Goal: Task Accomplishment & Management: Use online tool/utility

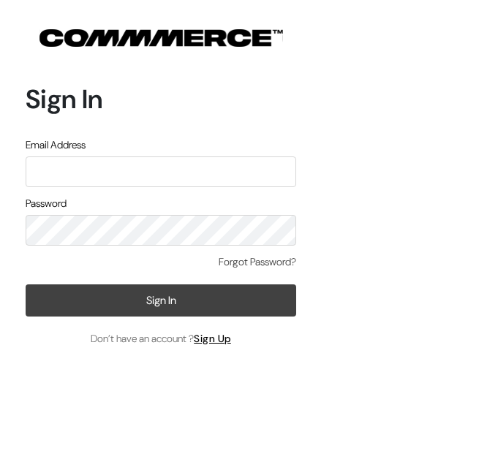
type input "santoshisharma398@gmail.com"
click at [278, 297] on button "Sign In" at bounding box center [161, 300] width 270 height 32
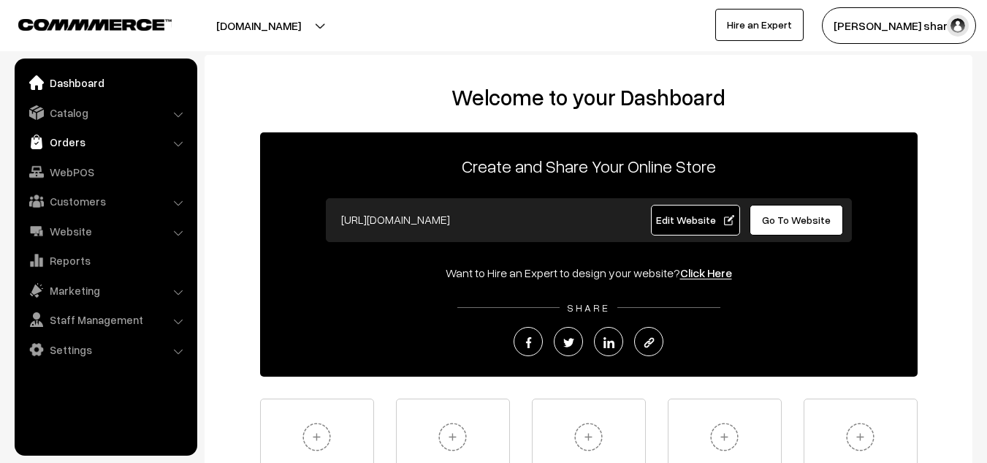
click at [82, 142] on link "Orders" at bounding box center [105, 142] width 174 height 26
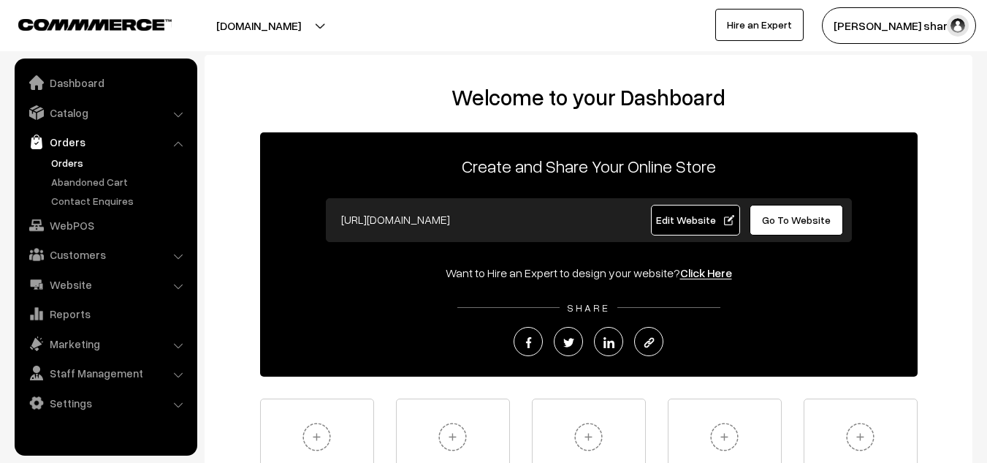
click at [68, 169] on link "Orders" at bounding box center [119, 162] width 145 height 15
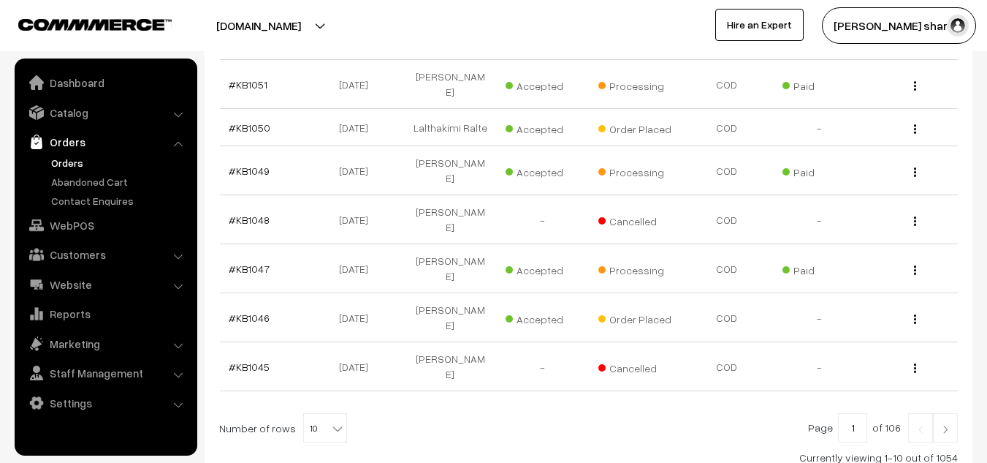
scroll to position [433, 0]
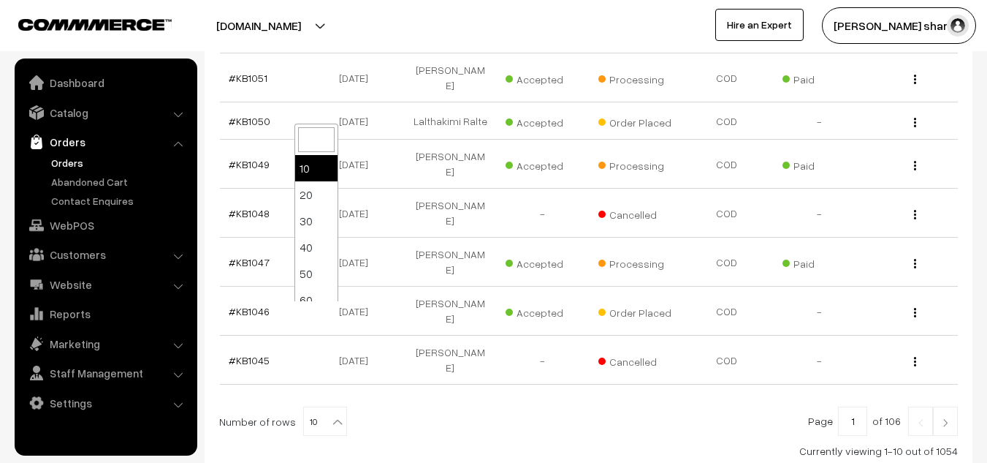
click at [330, 414] on b at bounding box center [337, 421] width 15 height 15
select select "100"
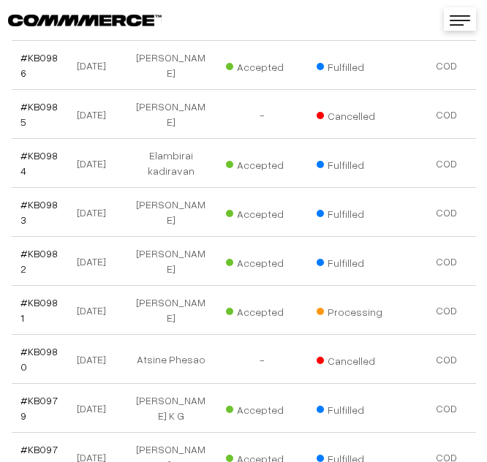
scroll to position [3796, 0]
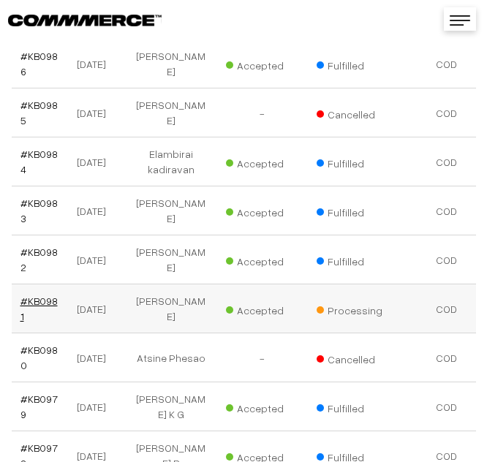
click at [37, 294] on link "#KB0981" at bounding box center [38, 308] width 37 height 28
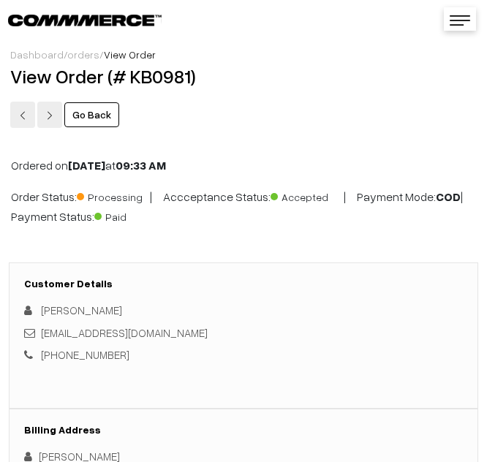
click at [77, 115] on link "Go Back" at bounding box center [91, 114] width 55 height 25
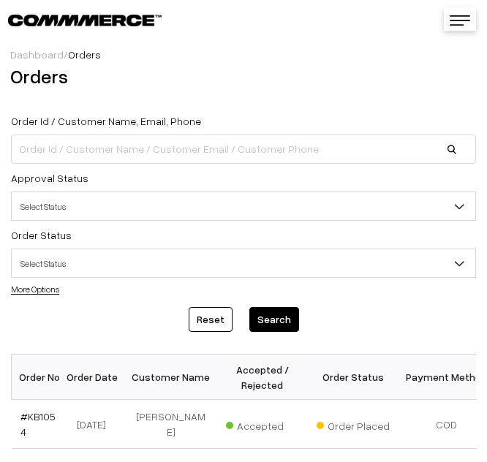
click at [306, 320] on div "Reset Search" at bounding box center [243, 319] width 465 height 25
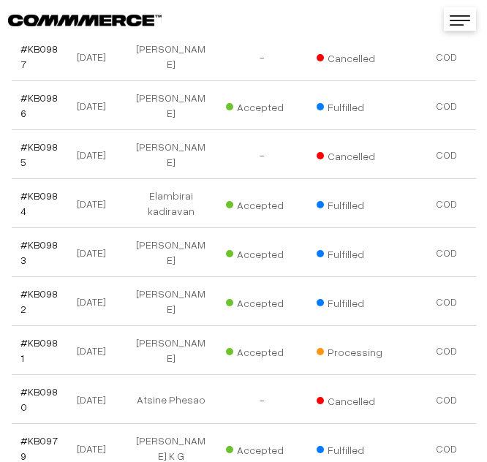
scroll to position [3756, 0]
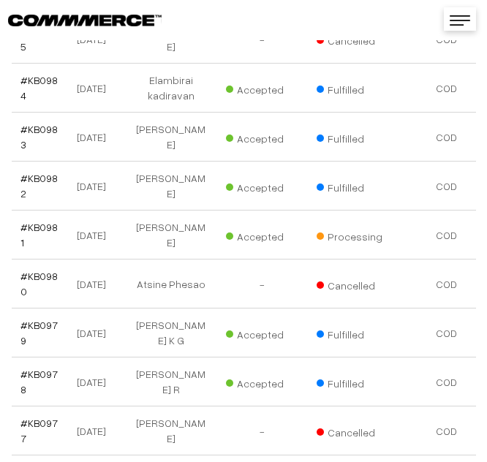
click at [316, 421] on span "Cancelled" at bounding box center [352, 430] width 73 height 19
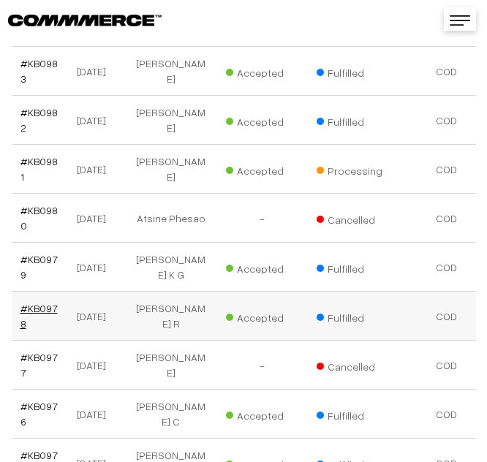
click at [37, 302] on link "#KB0978" at bounding box center [38, 316] width 37 height 28
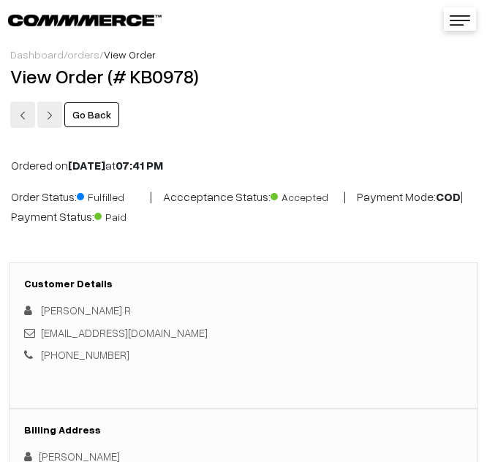
click at [99, 113] on link "Go Back" at bounding box center [91, 114] width 55 height 25
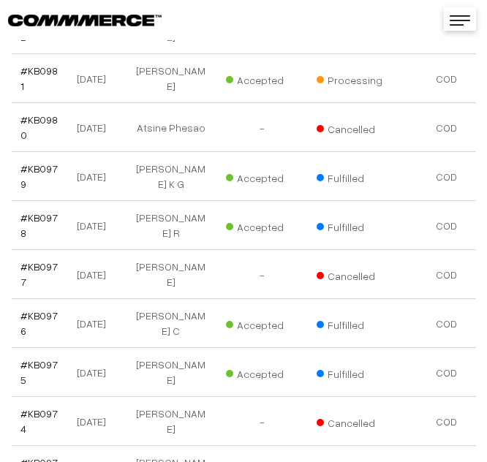
scroll to position [4030, 0]
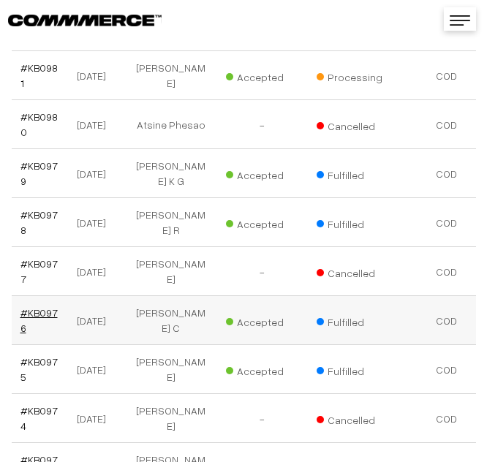
click at [24, 306] on link "#KB0976" at bounding box center [38, 320] width 37 height 28
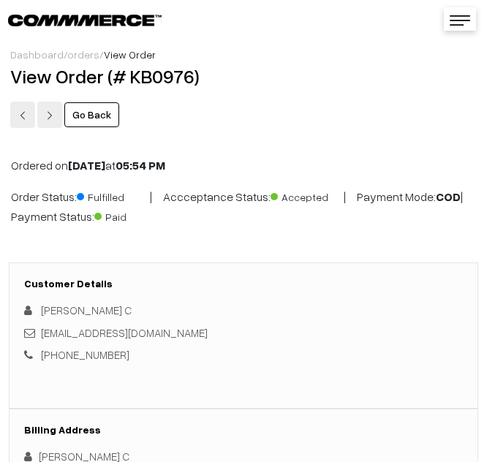
click at [98, 116] on link "Go Back" at bounding box center [91, 114] width 55 height 25
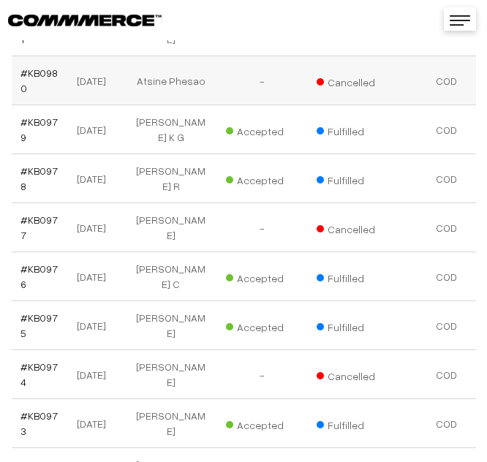
scroll to position [4077, 0]
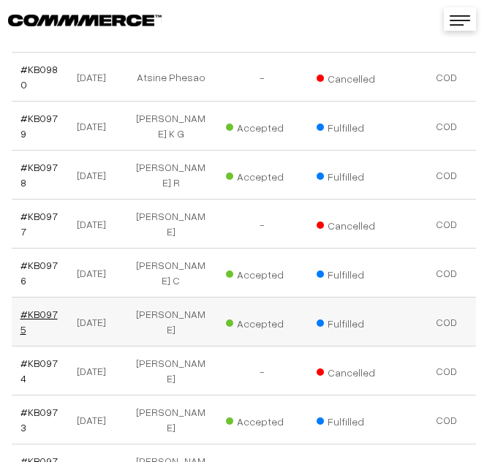
click at [40, 308] on link "#KB0975" at bounding box center [38, 322] width 37 height 28
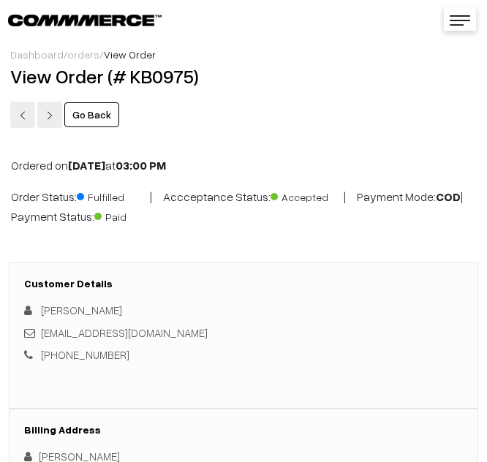
click at [101, 109] on link "Go Back" at bounding box center [91, 114] width 55 height 25
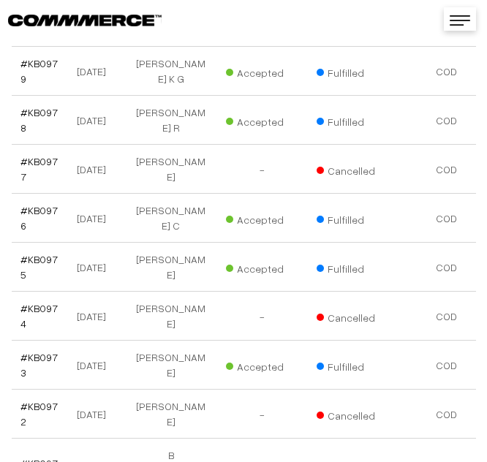
scroll to position [4138, 0]
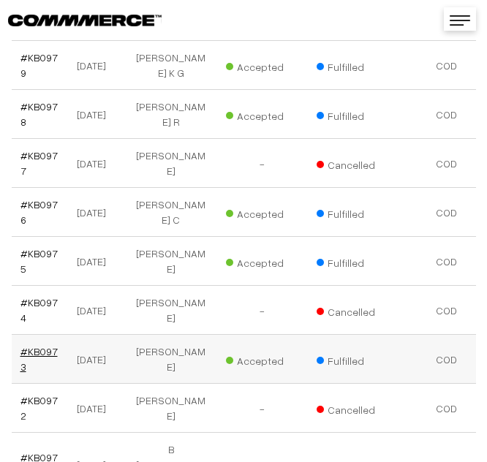
click at [42, 345] on link "#KB0973" at bounding box center [38, 359] width 37 height 28
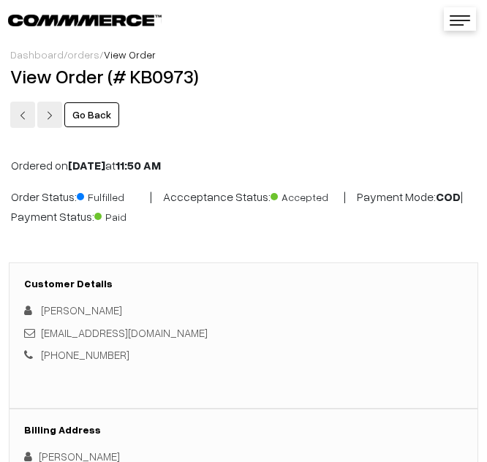
click at [96, 117] on link "Go Back" at bounding box center [91, 114] width 55 height 25
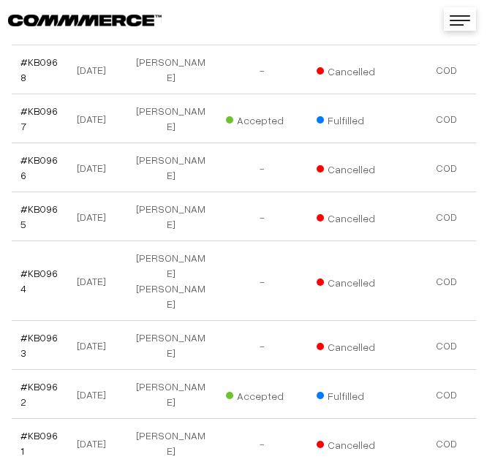
scroll to position [4688, 0]
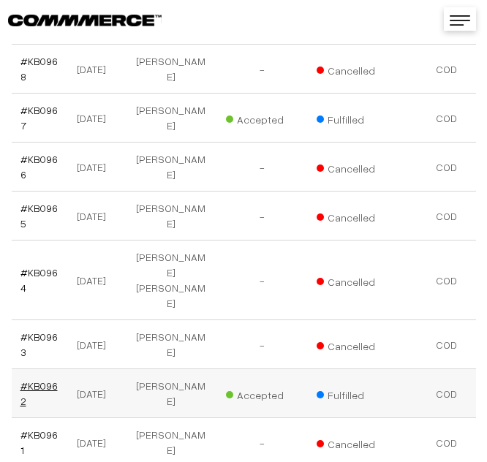
click at [31, 379] on link "#KB0962" at bounding box center [38, 393] width 37 height 28
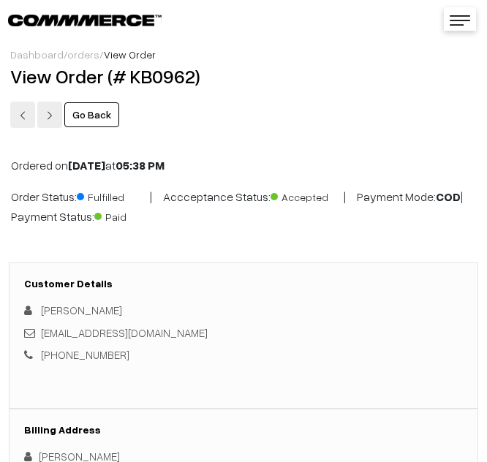
click at [94, 112] on link "Go Back" at bounding box center [91, 114] width 55 height 25
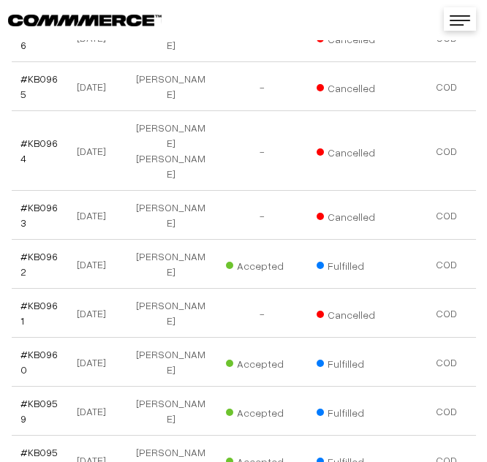
scroll to position [4818, 0]
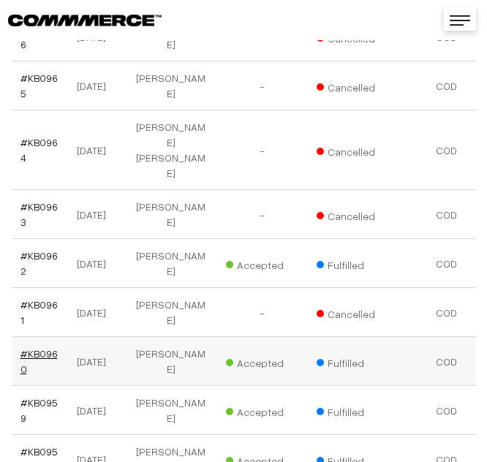
click at [43, 347] on link "#KB0960" at bounding box center [38, 361] width 37 height 28
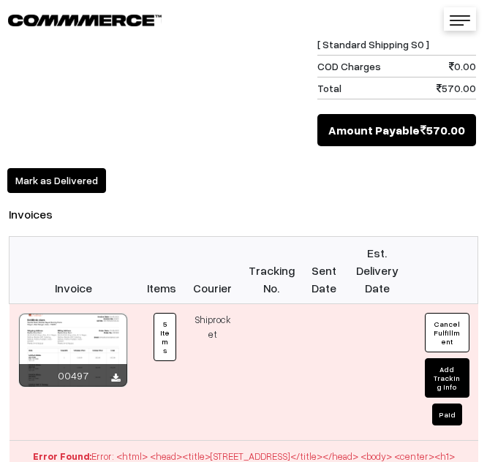
scroll to position [1546, 0]
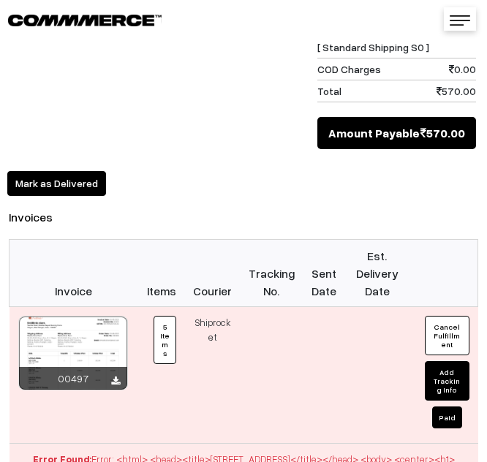
click at [83, 316] on div at bounding box center [73, 352] width 108 height 73
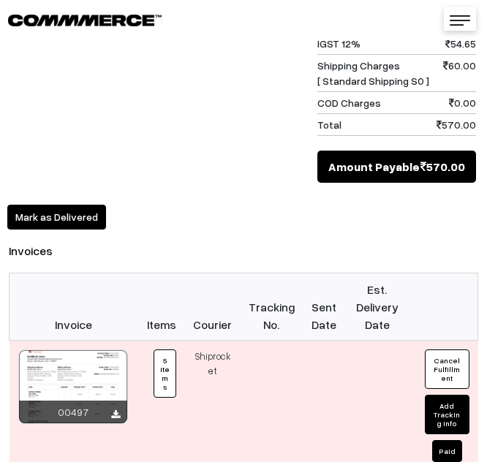
scroll to position [1513, 0]
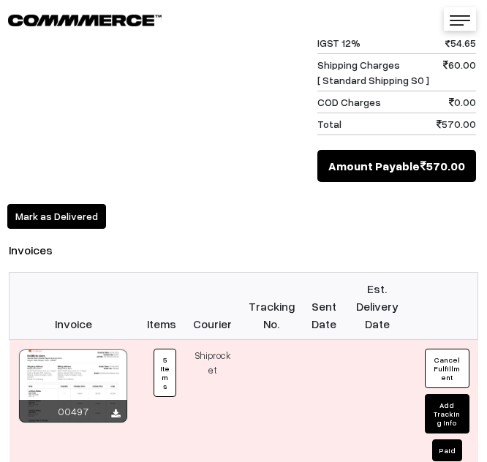
click at [378, 273] on th "Est. Delivery Date" at bounding box center [378, 306] width 64 height 67
click at [96, 349] on div at bounding box center [73, 385] width 108 height 73
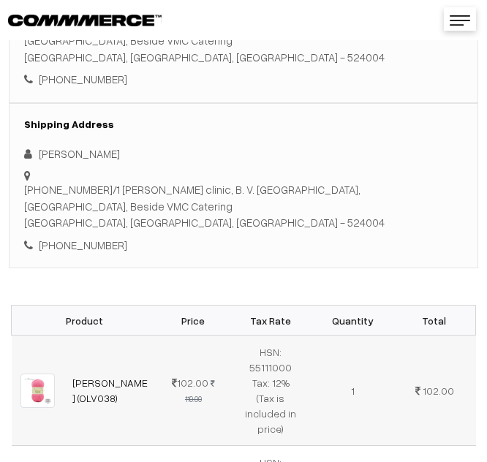
scroll to position [0, 0]
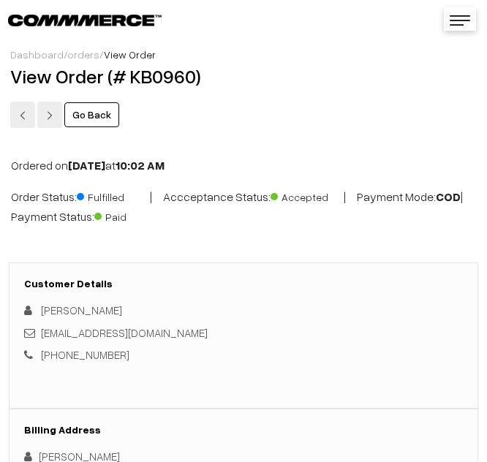
click at [88, 115] on link "Go Back" at bounding box center [91, 114] width 55 height 25
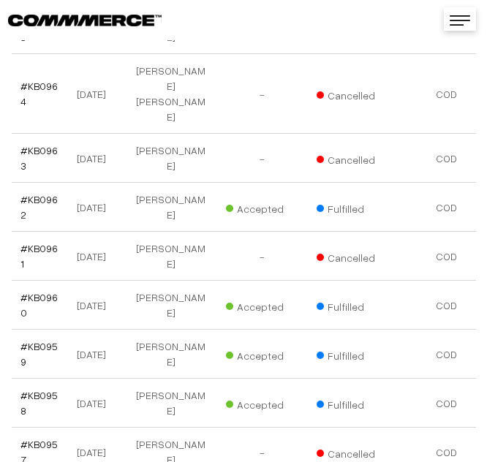
scroll to position [4873, 0]
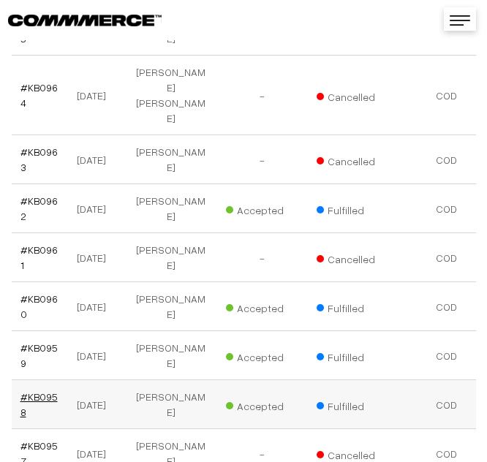
click at [47, 390] on link "#KB0958" at bounding box center [38, 404] width 37 height 28
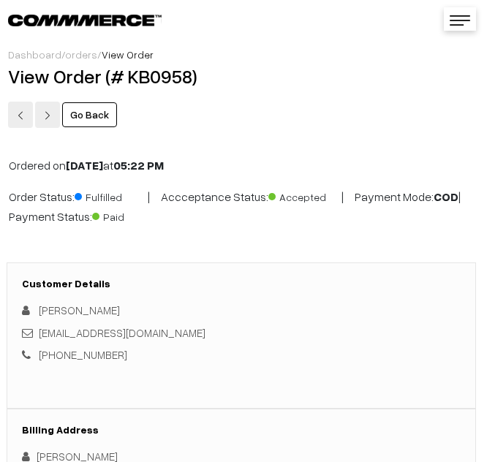
click at [99, 116] on link "Go Back" at bounding box center [89, 114] width 55 height 25
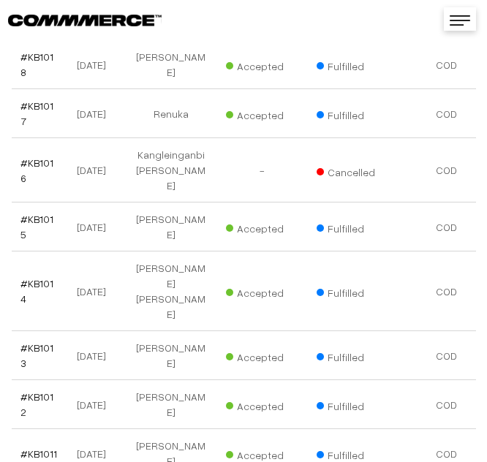
scroll to position [2182, 0]
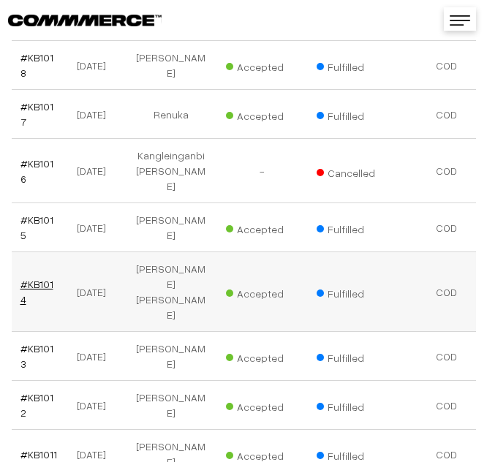
click at [42, 278] on link "#KB1014" at bounding box center [36, 292] width 33 height 28
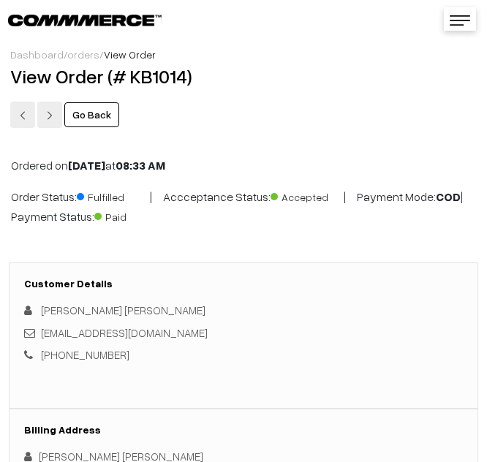
click at [88, 119] on link "Go Back" at bounding box center [91, 114] width 55 height 25
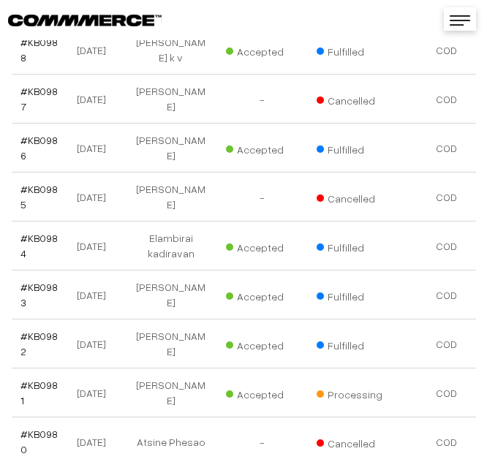
scroll to position [3713, 0]
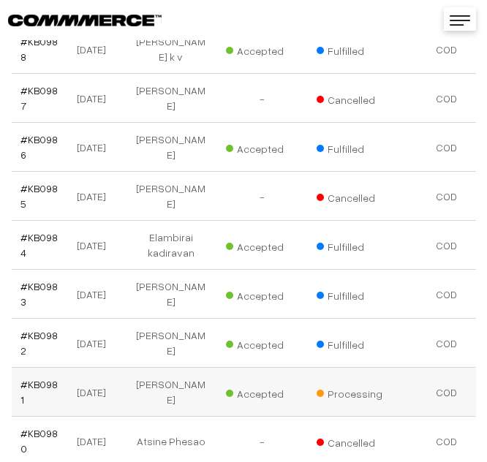
drag, startPoint x: 121, startPoint y: 237, endPoint x: 99, endPoint y: 299, distance: 64.9
click at [99, 368] on td "[DATE]" at bounding box center [95, 392] width 58 height 49
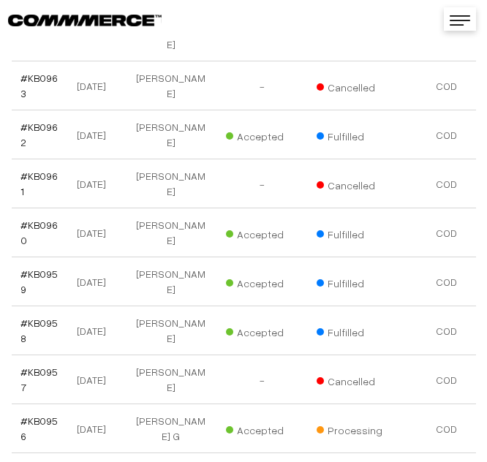
scroll to position [4947, 0]
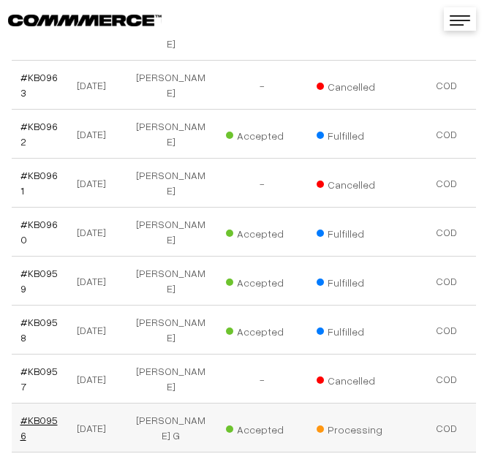
click at [22, 414] on link "#KB0956" at bounding box center [38, 428] width 37 height 28
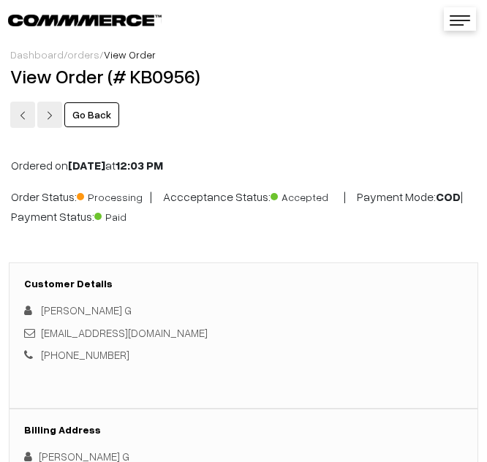
click at [75, 116] on link "Go Back" at bounding box center [91, 114] width 55 height 25
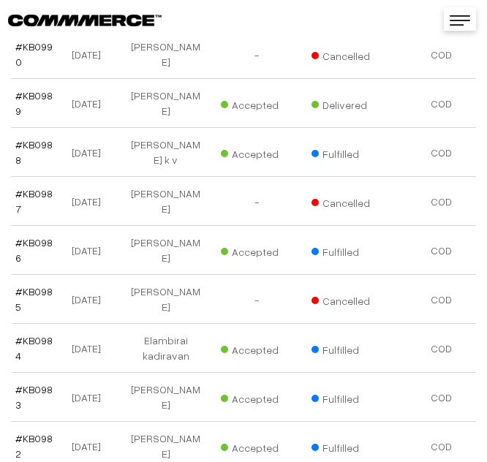
scroll to position [3611, 0]
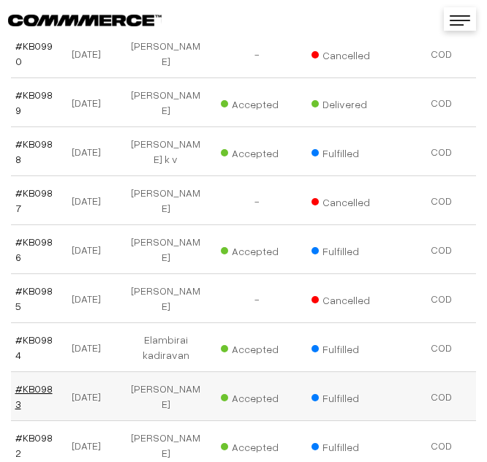
click at [38, 382] on link "#KB0983" at bounding box center [33, 396] width 37 height 28
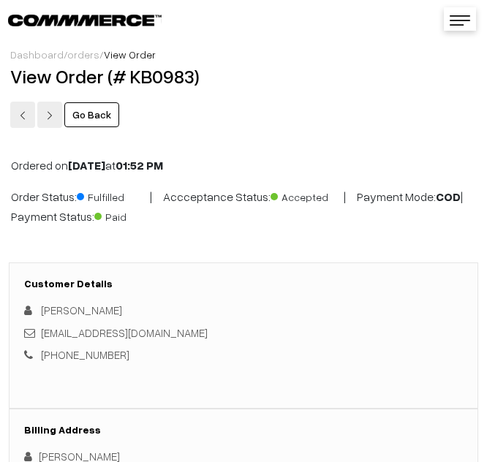
click at [94, 123] on link "Go Back" at bounding box center [91, 114] width 55 height 25
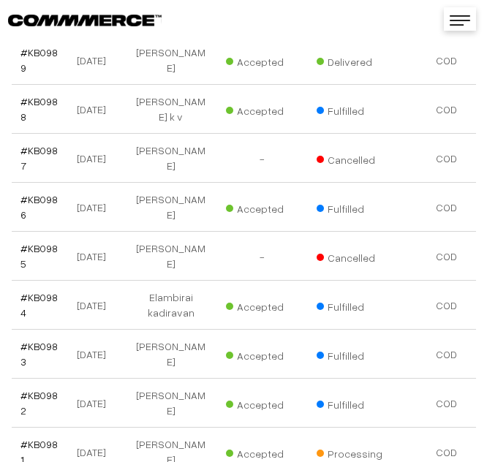
scroll to position [3655, 0]
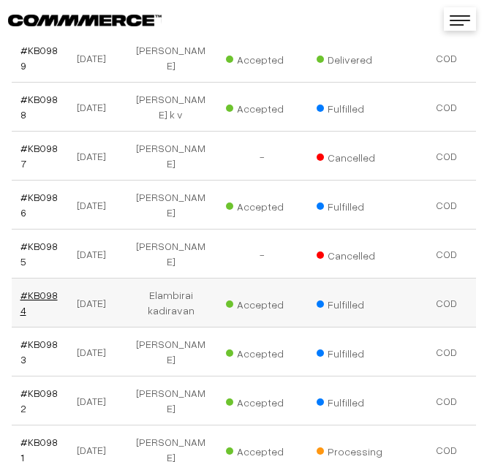
click at [26, 289] on link "#KB0984" at bounding box center [38, 303] width 37 height 28
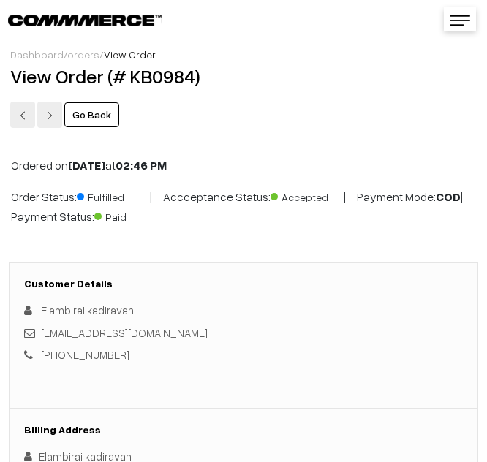
click at [100, 105] on link "Go Back" at bounding box center [91, 114] width 55 height 25
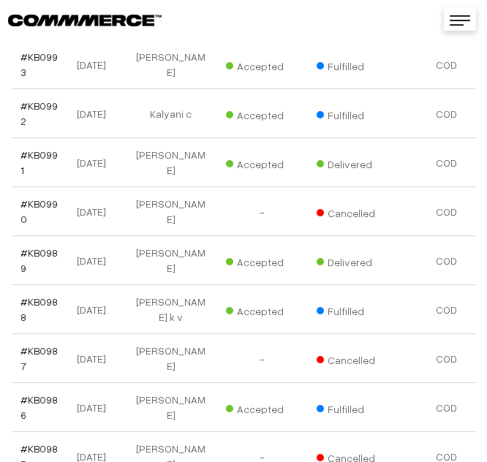
scroll to position [3454, 0]
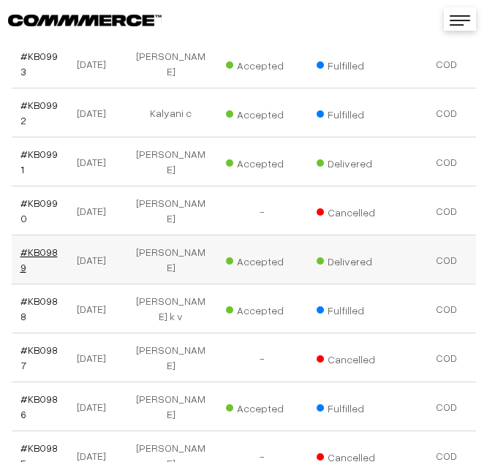
click at [34, 245] on link "#KB0989" at bounding box center [38, 259] width 37 height 28
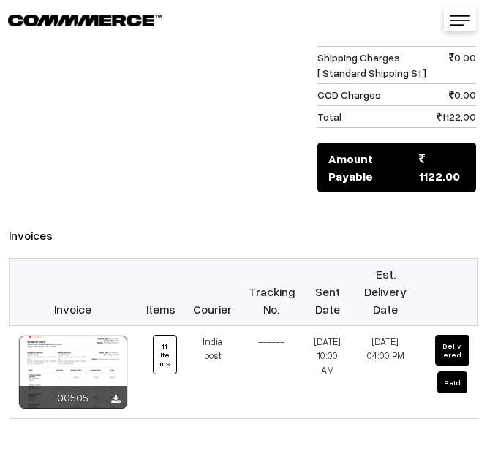
scroll to position [1645, 0]
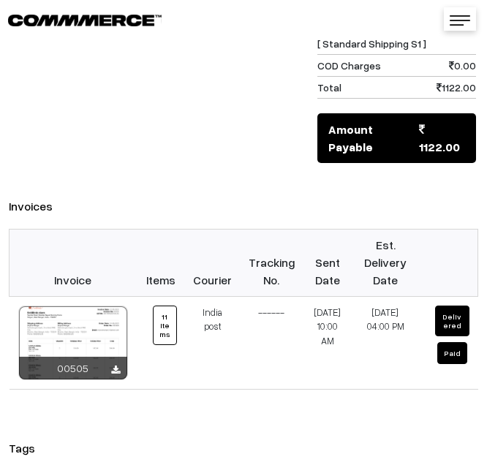
click at [395, 441] on h3 "Tags" at bounding box center [243, 448] width 469 height 14
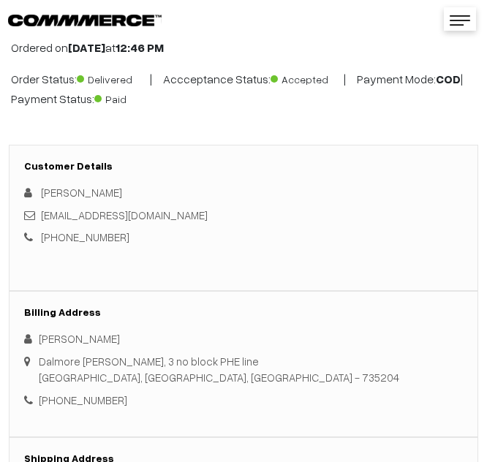
scroll to position [0, 0]
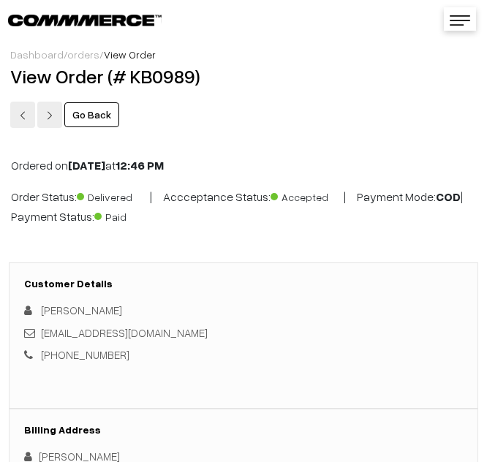
click at [100, 114] on link "Go Back" at bounding box center [91, 114] width 55 height 25
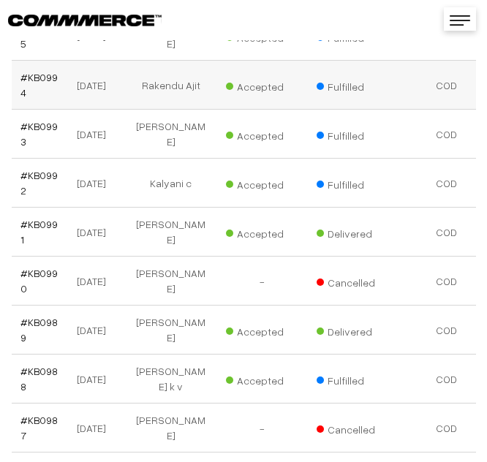
scroll to position [3391, 0]
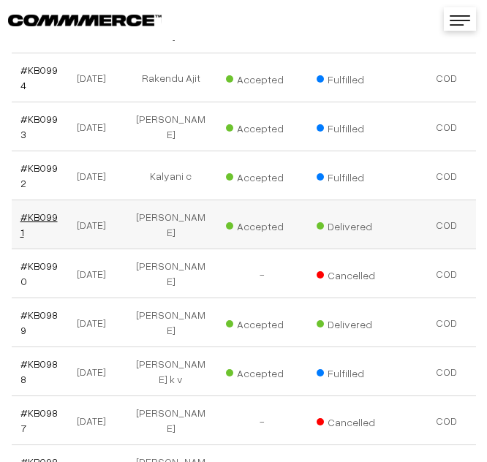
click at [45, 210] on link "#KB0991" at bounding box center [38, 224] width 37 height 28
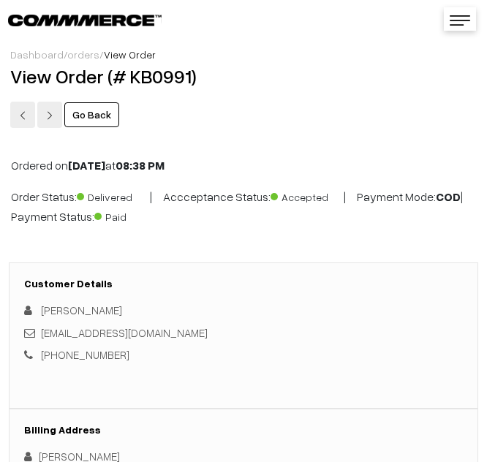
click at [91, 110] on link "Go Back" at bounding box center [91, 114] width 55 height 25
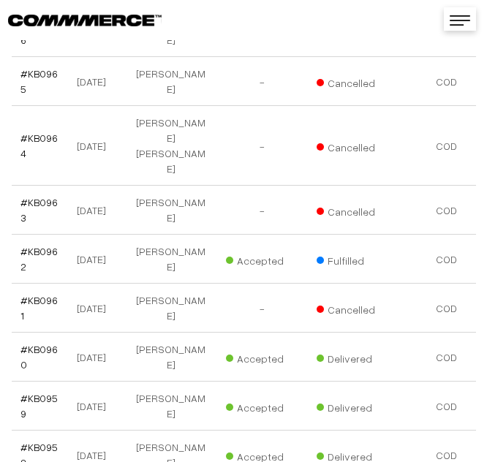
scroll to position [4823, 0]
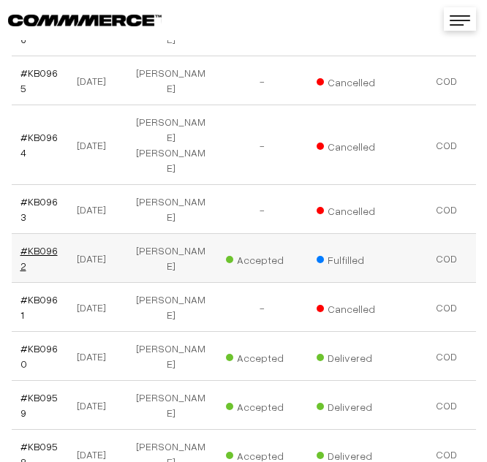
click at [34, 244] on link "#KB0962" at bounding box center [38, 258] width 37 height 28
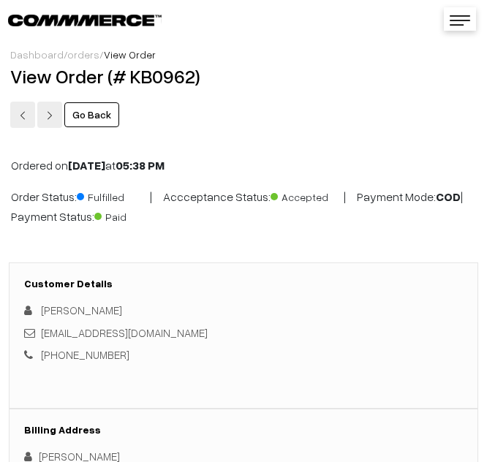
click at [83, 118] on link "Go Back" at bounding box center [91, 114] width 55 height 25
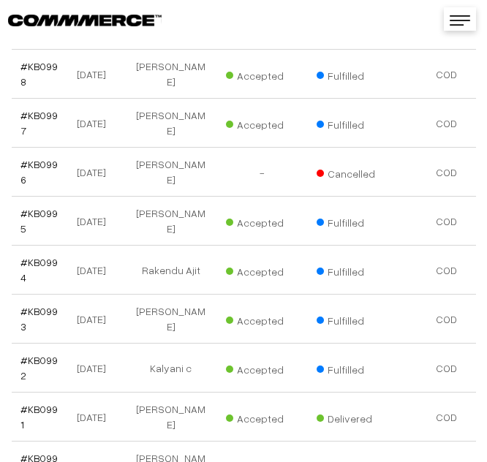
scroll to position [3205, 0]
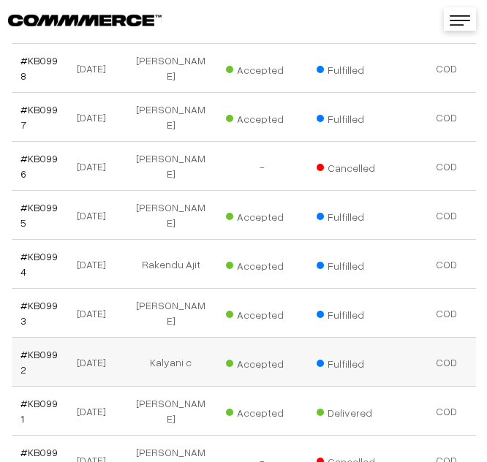
click at [51, 338] on td "#KB0992" at bounding box center [40, 362] width 56 height 49
click at [27, 348] on link "#KB0992" at bounding box center [38, 362] width 37 height 28
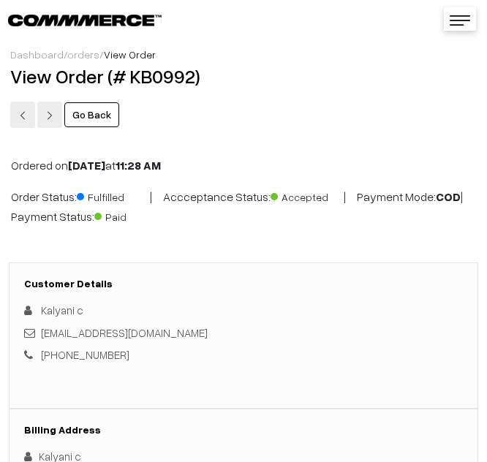
click at [104, 109] on link "Go Back" at bounding box center [91, 114] width 55 height 25
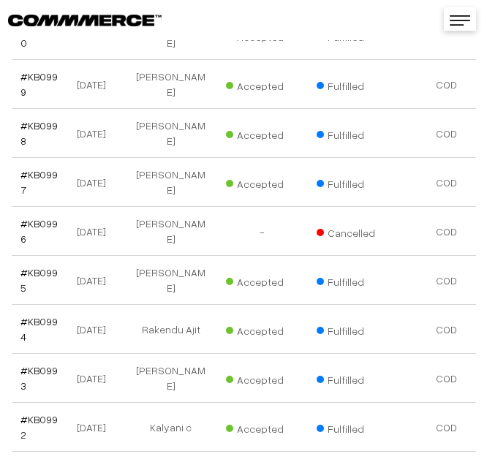
scroll to position [3142, 0]
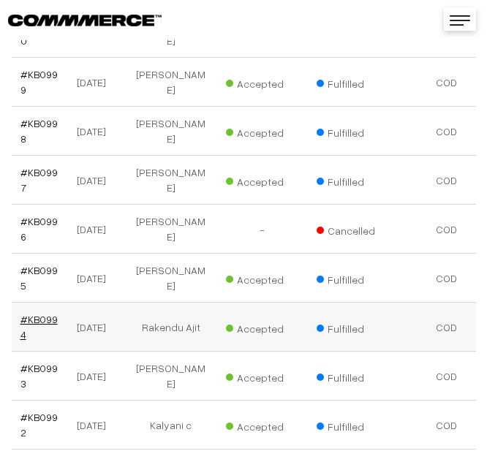
click at [36, 313] on link "#KB0994" at bounding box center [38, 327] width 37 height 28
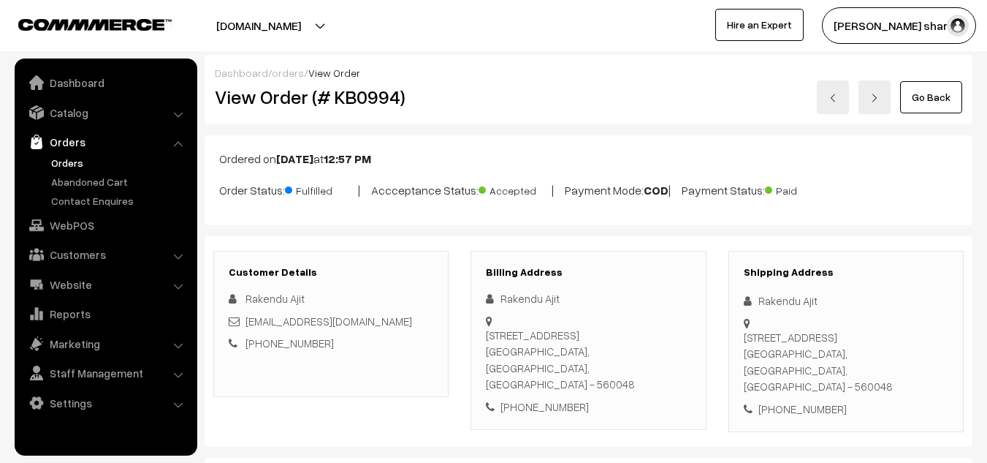
click at [486, 100] on link "Go Back" at bounding box center [931, 97] width 62 height 32
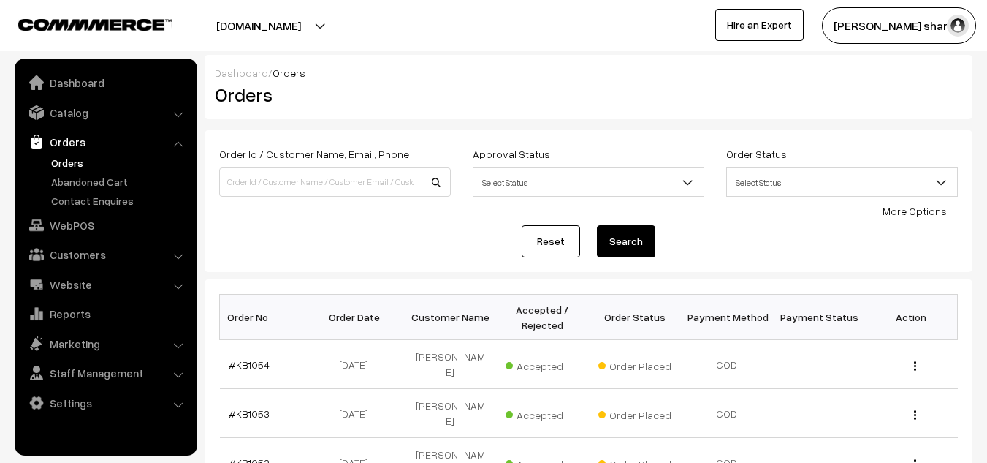
click at [936, 100] on div at bounding box center [716, 94] width 513 height 28
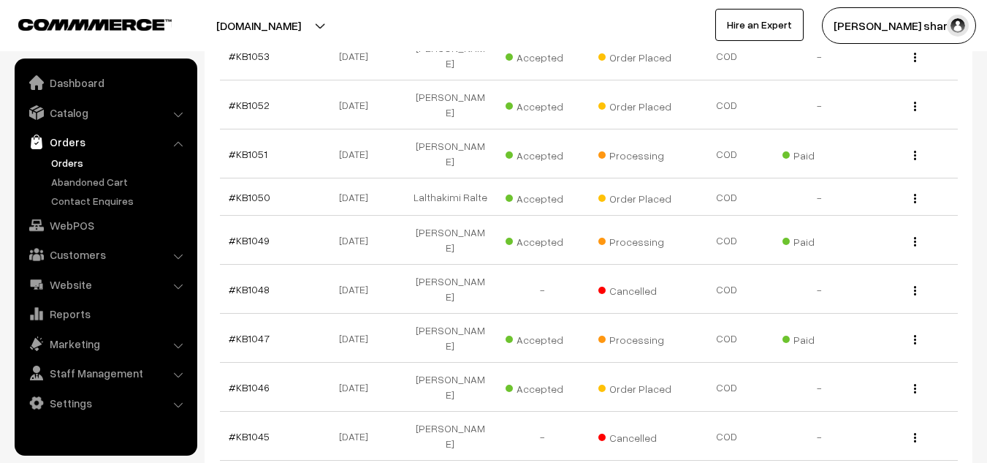
scroll to position [358, 0]
click at [245, 233] on link "#KB1049" at bounding box center [249, 239] width 41 height 12
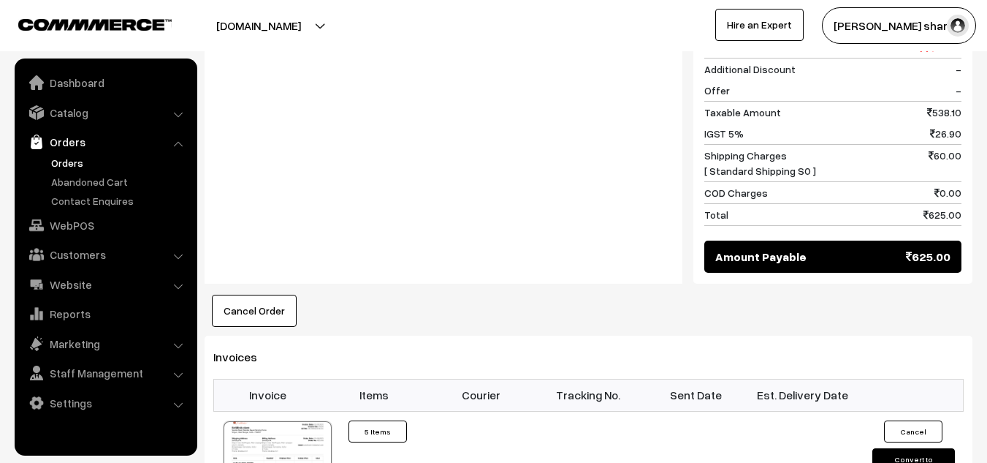
scroll to position [776, 0]
click at [892, 447] on button "Convert to Fulfilment" at bounding box center [913, 462] width 83 height 31
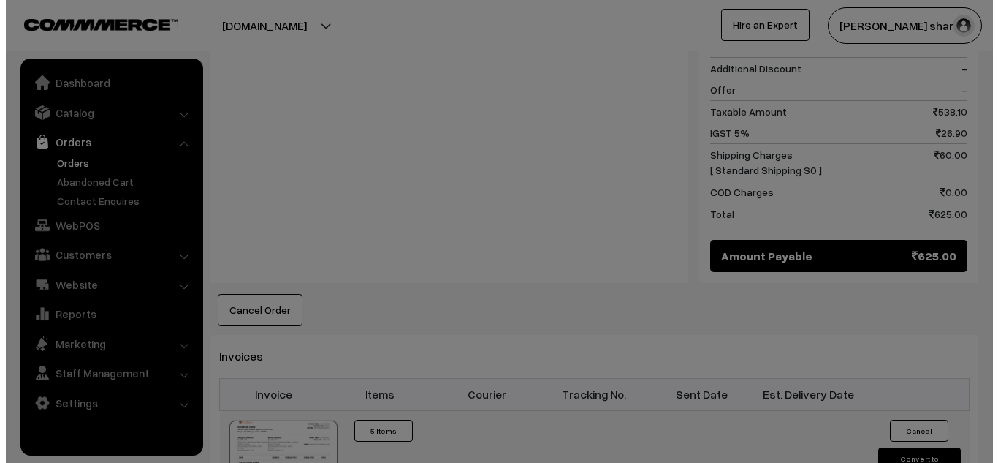
scroll to position [778, 0]
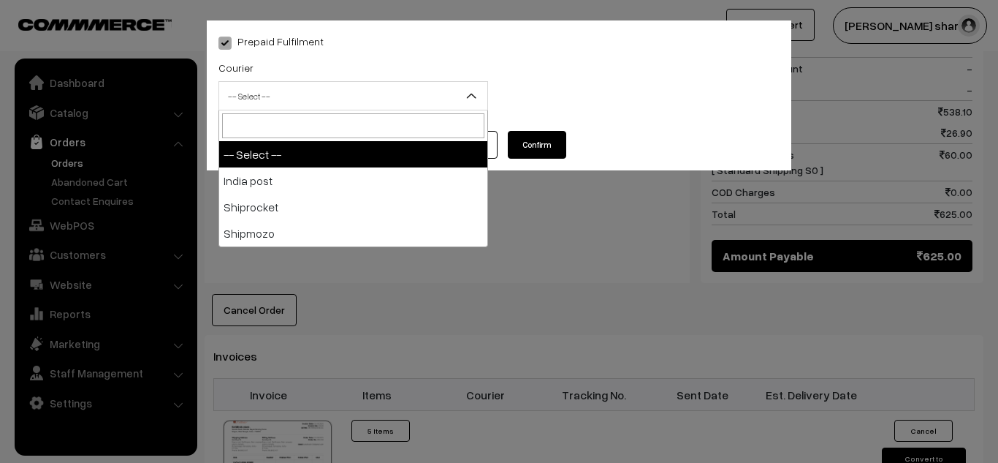
click at [460, 103] on span "-- Select --" at bounding box center [353, 96] width 268 height 26
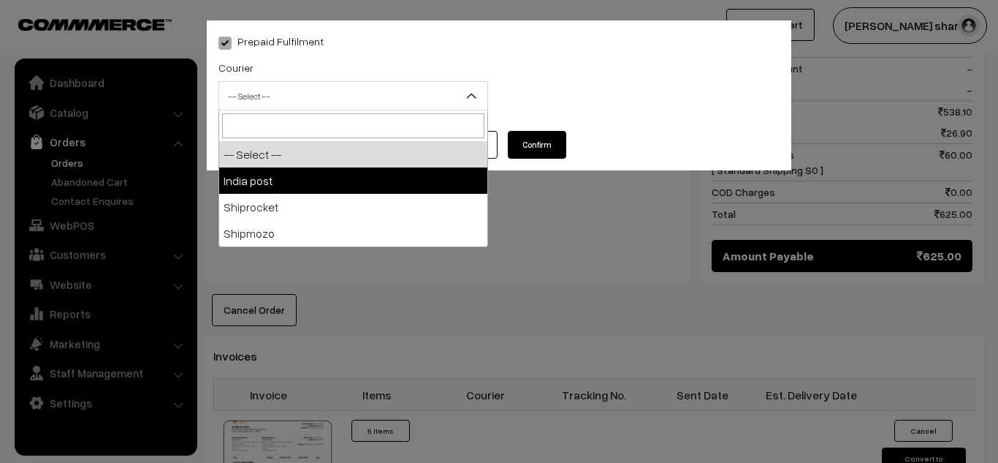
select select "1"
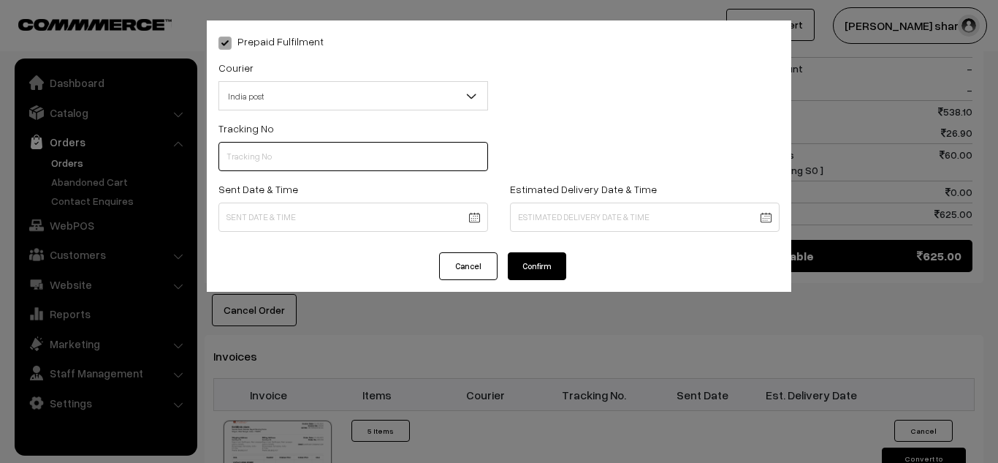
click at [306, 144] on input "text" at bounding box center [353, 156] width 270 height 29
type input "------"
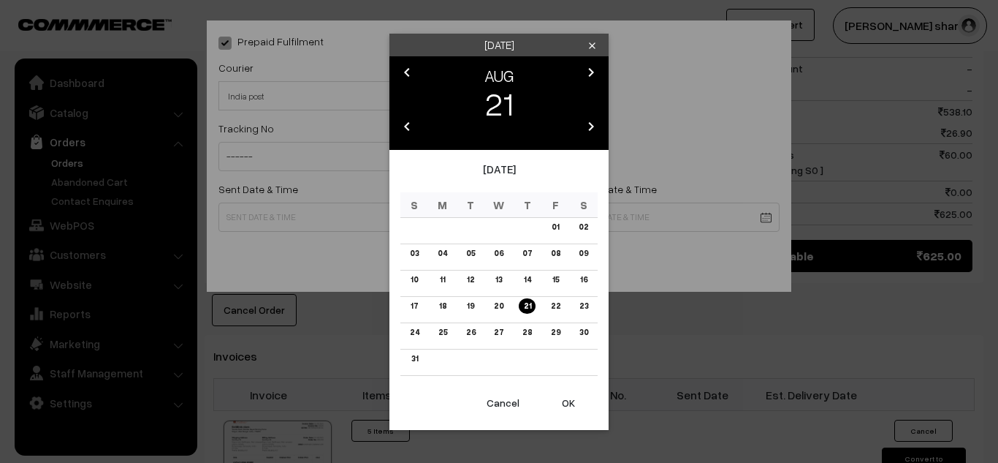
click at [243, 221] on body "Thank you for showing interest. Our team will call you shortly. Close knitbirds…" at bounding box center [499, 61] width 998 height 1679
click at [570, 400] on button "OK" at bounding box center [568, 403] width 58 height 32
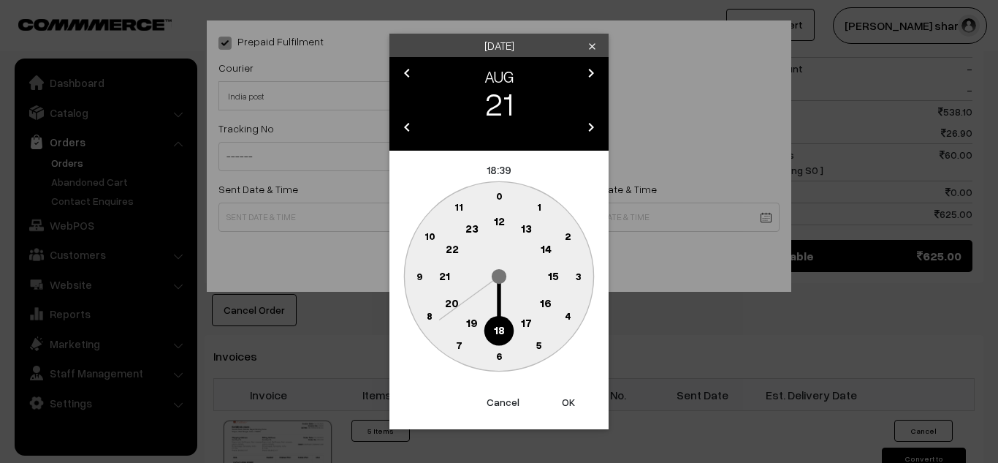
click at [430, 235] on text "10" at bounding box center [430, 235] width 11 height 12
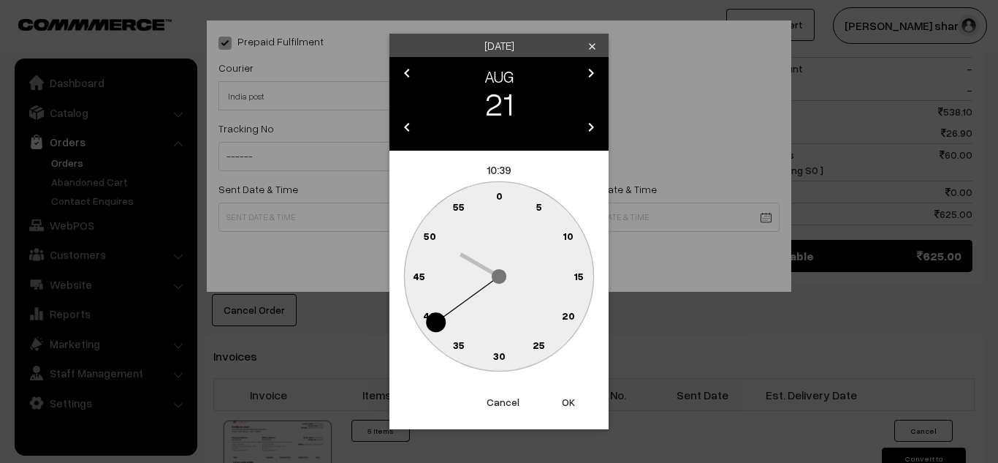
click at [498, 197] on text "0" at bounding box center [499, 195] width 7 height 12
type input "21-08-2025 10:00"
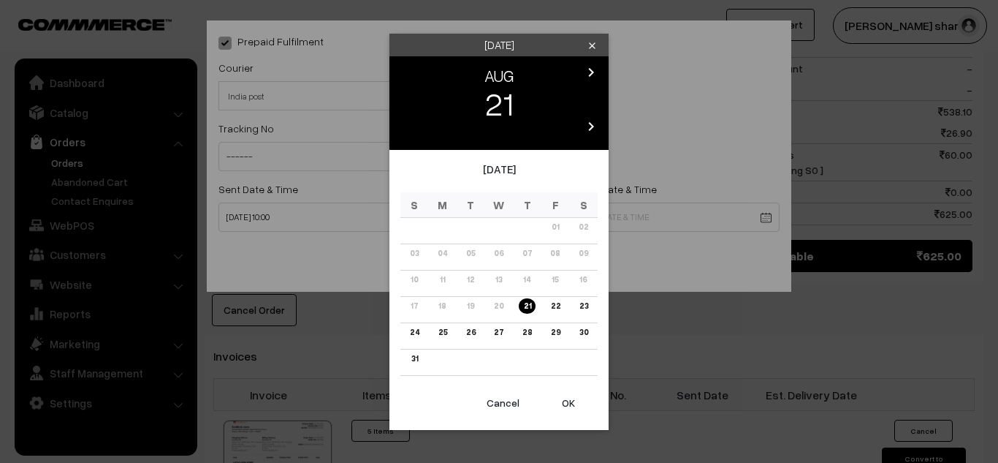
click at [536, 216] on body "Thank you for showing interest. Our team will call you shortly. Close knitbirds…" at bounding box center [499, 61] width 998 height 1679
click at [526, 335] on link "28" at bounding box center [527, 331] width 18 height 15
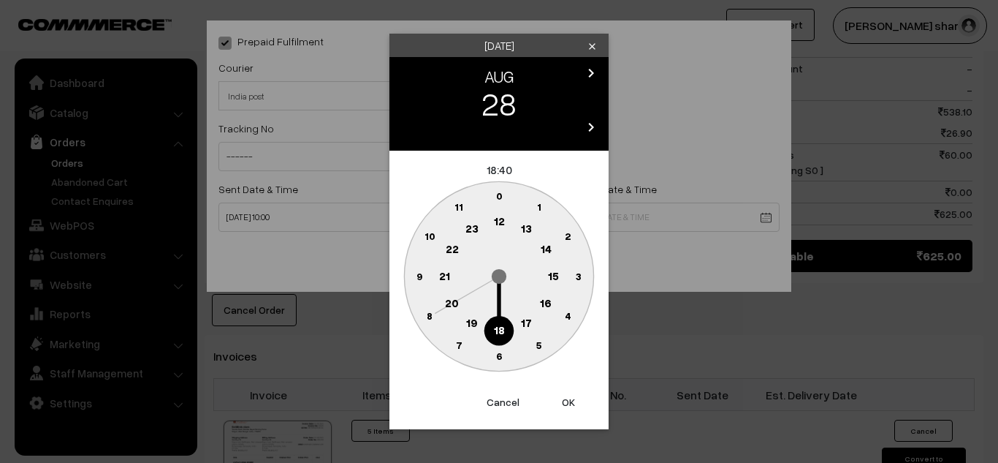
click at [547, 302] on text "16" at bounding box center [546, 302] width 12 height 13
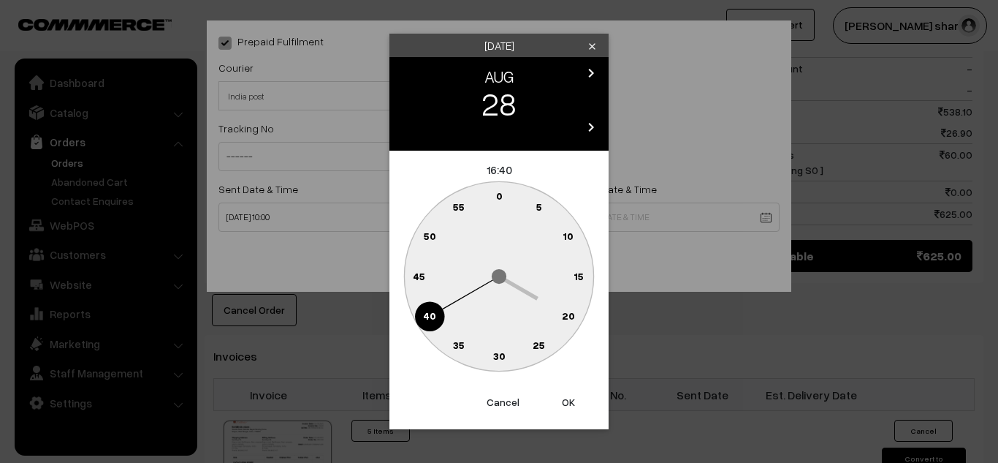
click at [499, 196] on text "0" at bounding box center [499, 195] width 7 height 12
type input "28-08-2025 16:00"
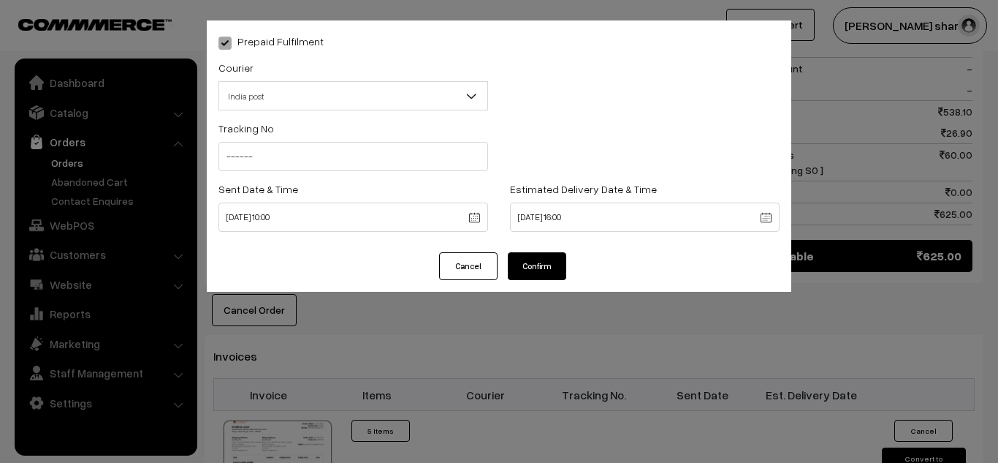
click at [533, 267] on button "Confirm" at bounding box center [537, 266] width 58 height 28
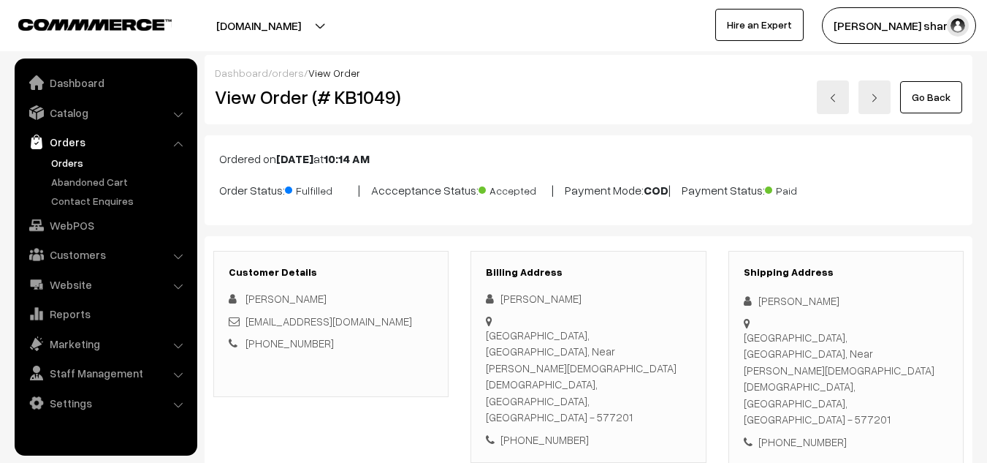
click at [934, 94] on link "Go Back" at bounding box center [931, 97] width 62 height 32
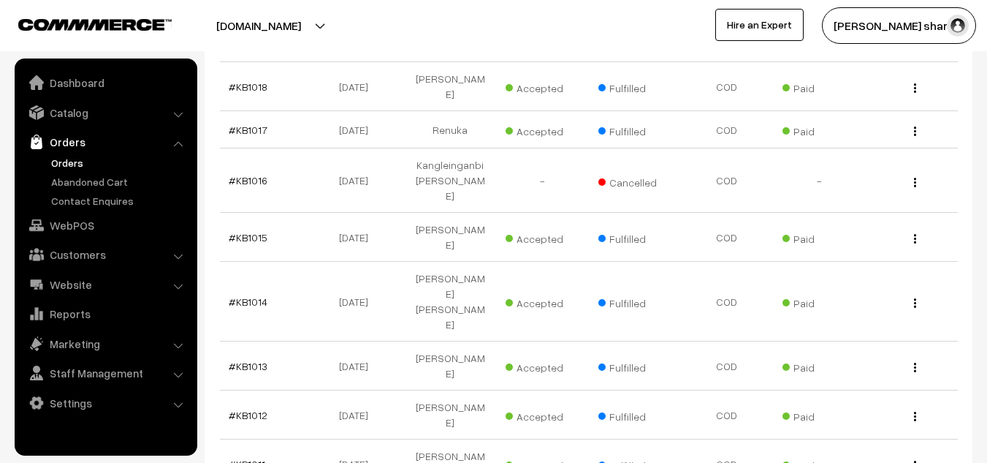
scroll to position [2063, 0]
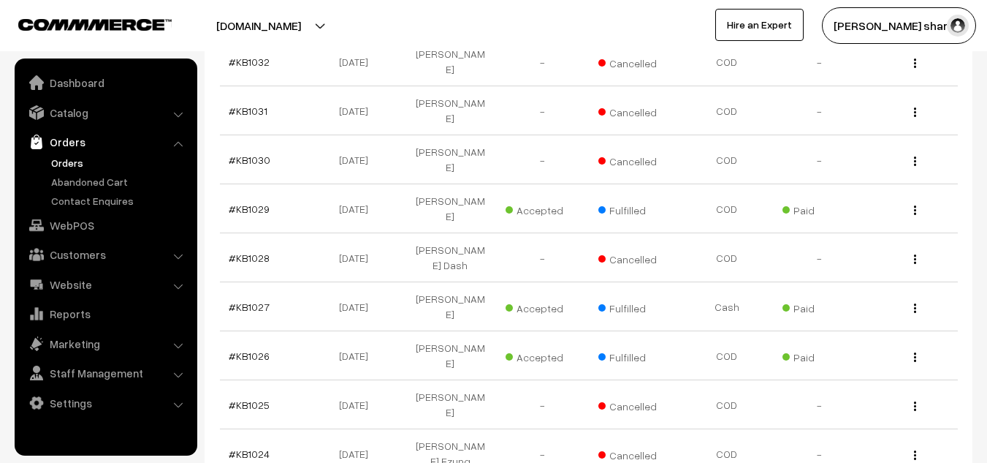
scroll to position [1417, 0]
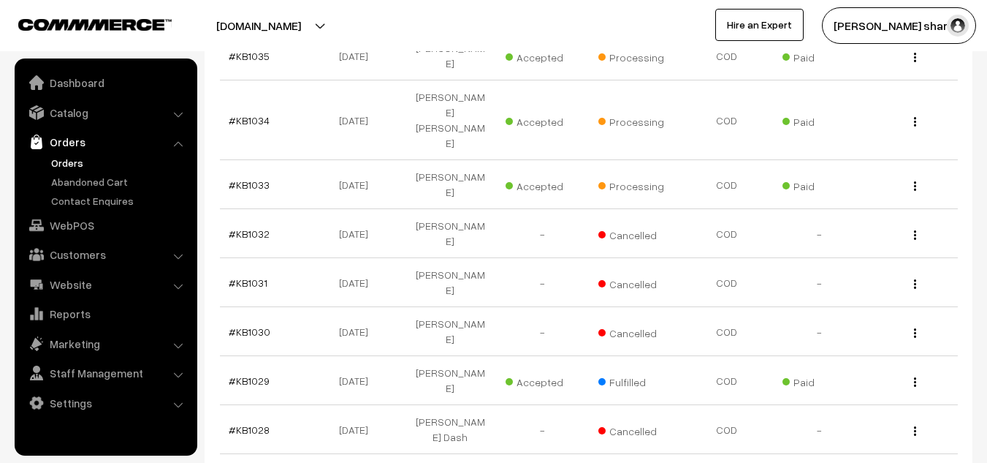
scroll to position [1246, 0]
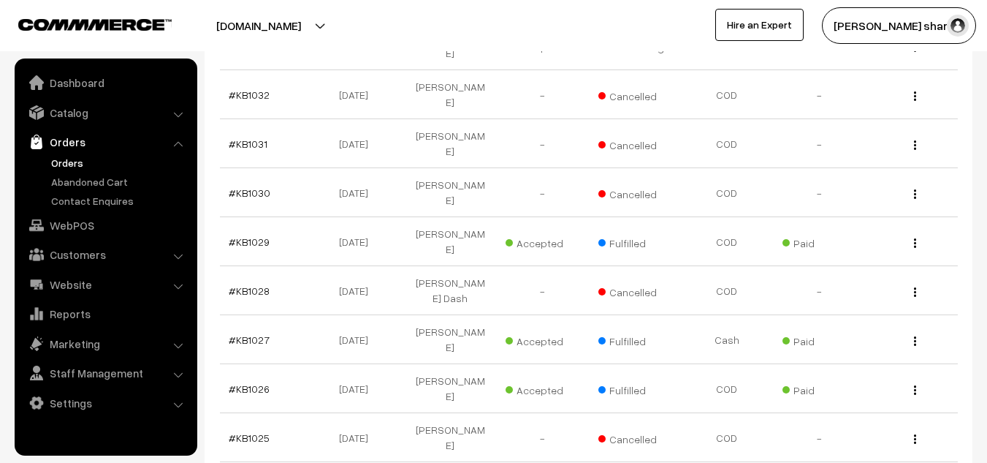
scroll to position [1382, 0]
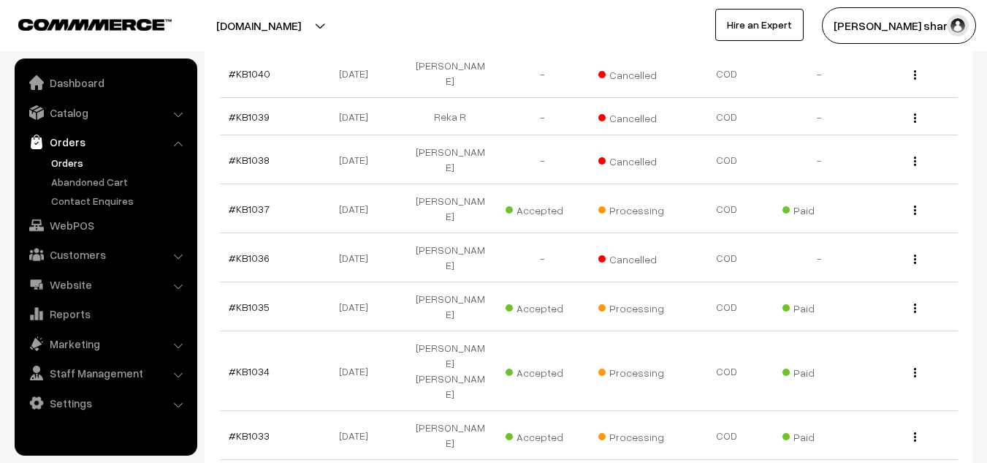
scroll to position [945, 0]
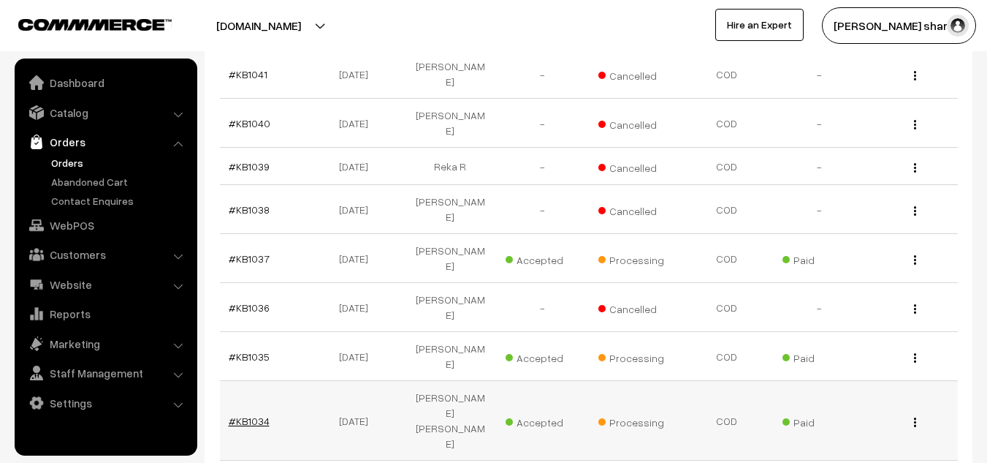
click at [259, 414] on link "#KB1034" at bounding box center [249, 420] width 41 height 12
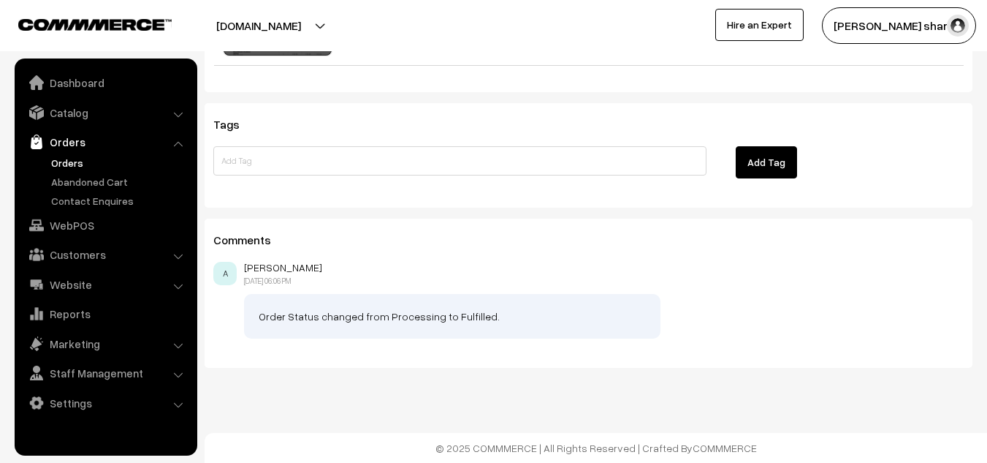
scroll to position [1911, 0]
click at [906, 40] on button "Convert to Fulfilment" at bounding box center [913, 24] width 83 height 31
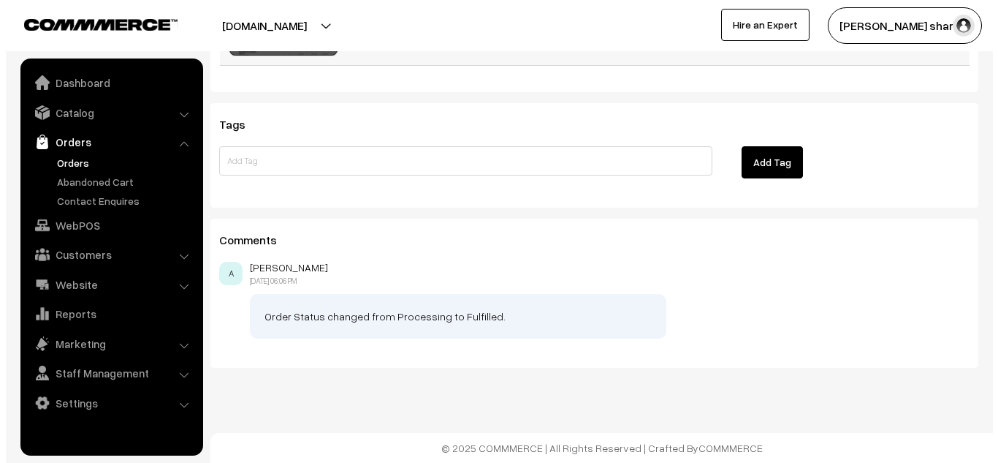
scroll to position [1916, 0]
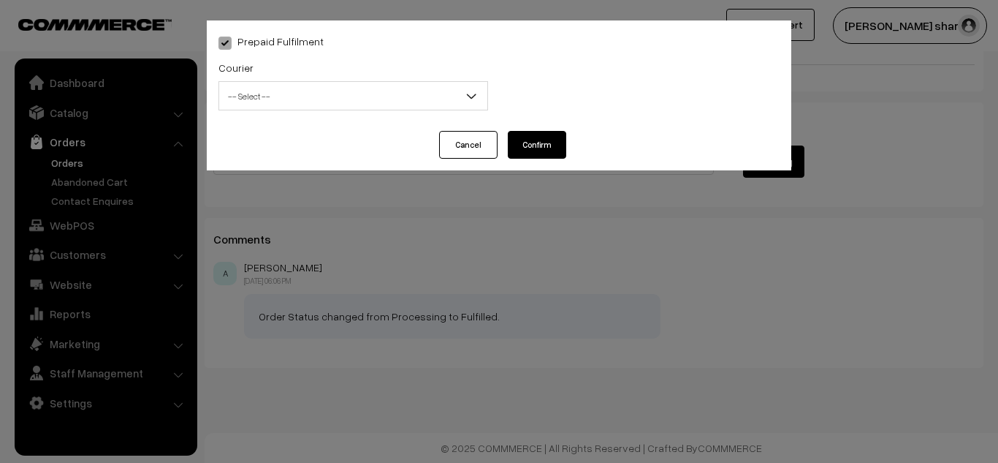
click at [478, 94] on b at bounding box center [471, 95] width 15 height 15
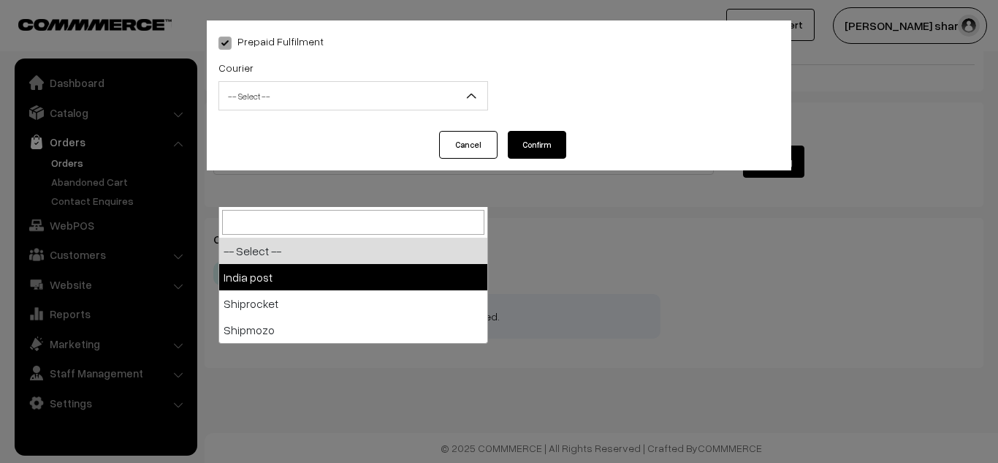
select select "1"
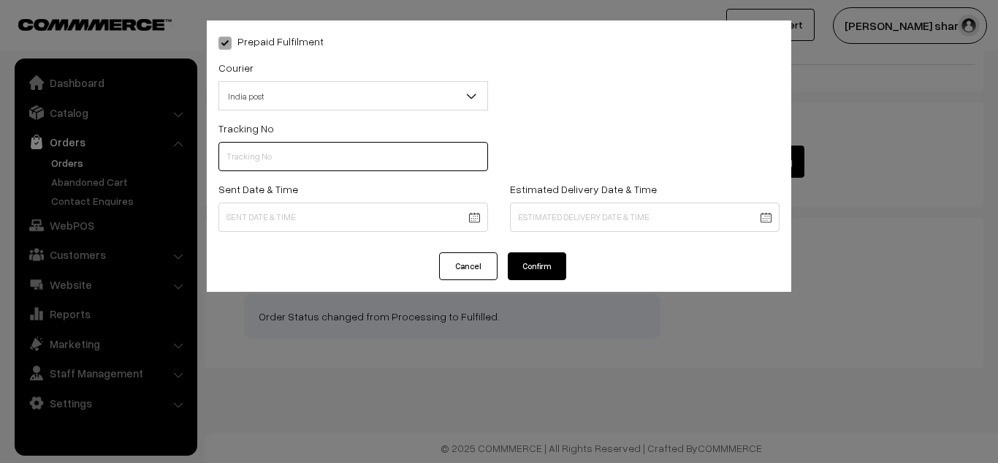
click at [288, 157] on input "text" at bounding box center [353, 156] width 270 height 29
type input "------"
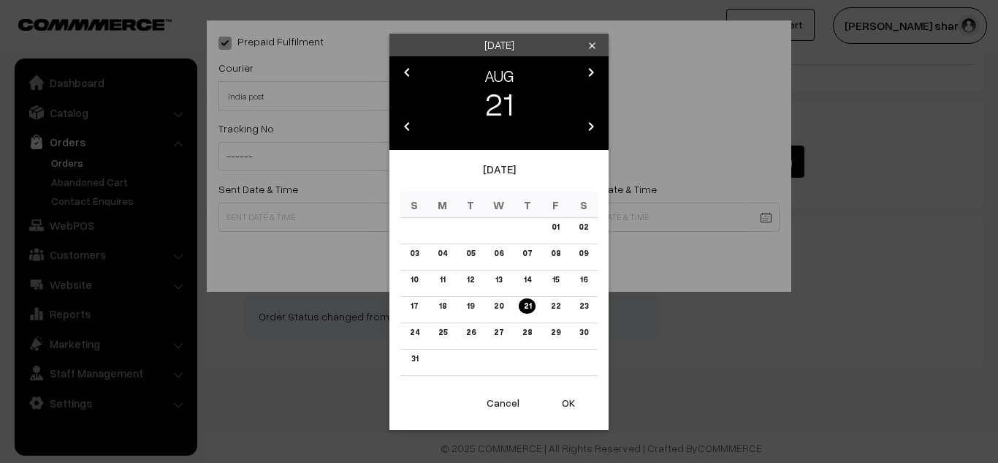
click at [567, 397] on button "OK" at bounding box center [568, 403] width 58 height 32
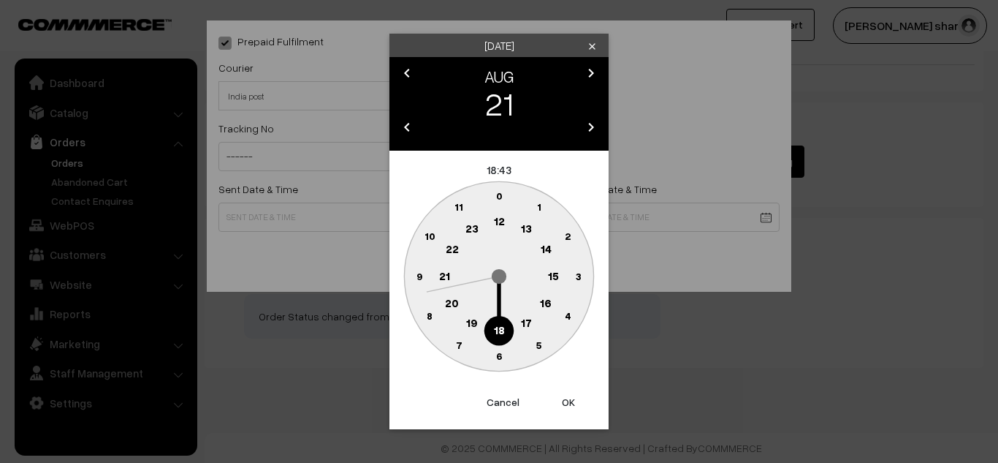
click at [430, 237] on text "10" at bounding box center [430, 235] width 11 height 12
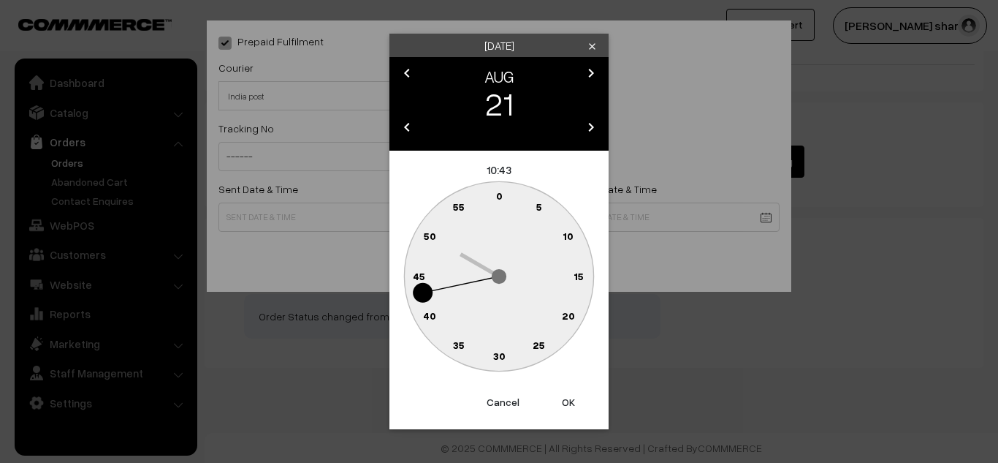
click at [498, 193] on text "0" at bounding box center [499, 195] width 7 height 12
type input "21-08-2025 10:00"
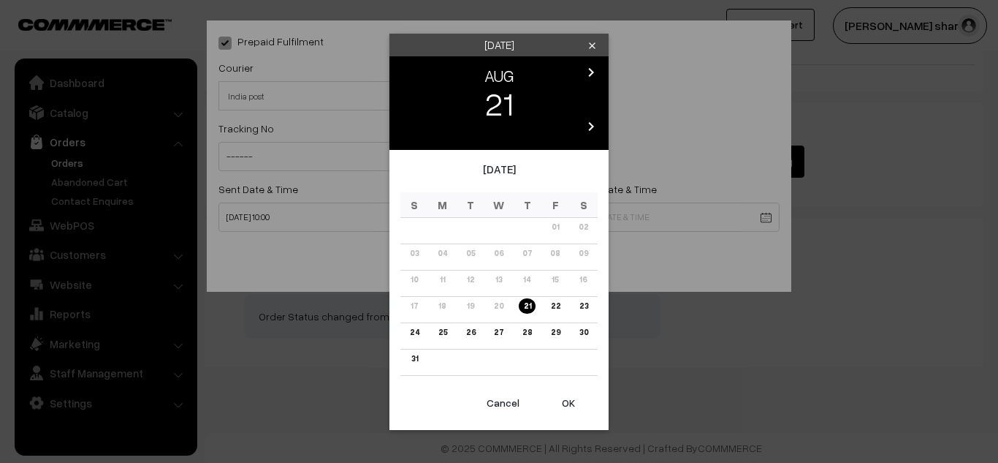
click at [529, 329] on link "28" at bounding box center [527, 331] width 18 height 15
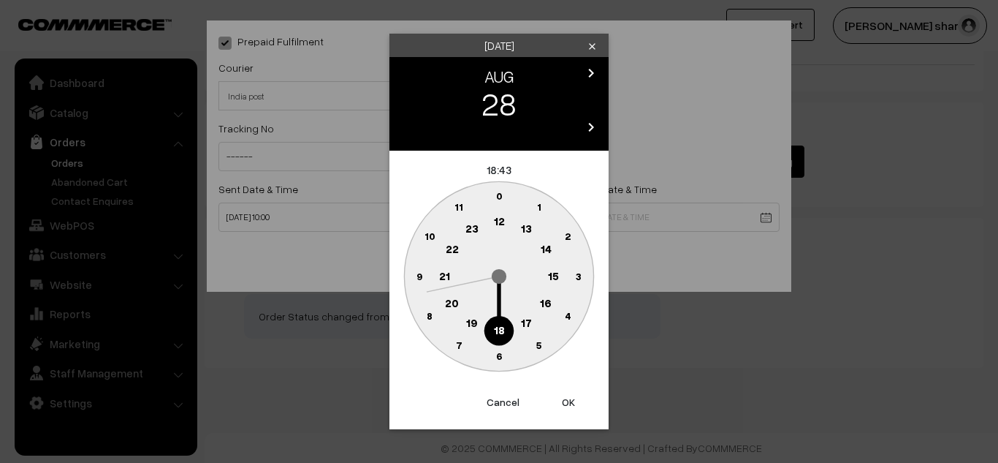
click at [547, 303] on text "16" at bounding box center [546, 302] width 12 height 13
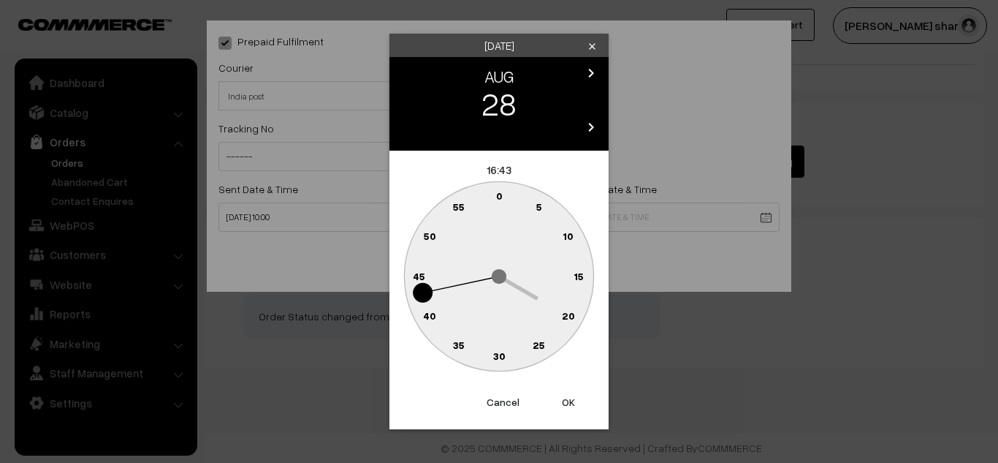
click at [499, 197] on text "0" at bounding box center [499, 195] width 7 height 12
type input "28-08-2025 16:00"
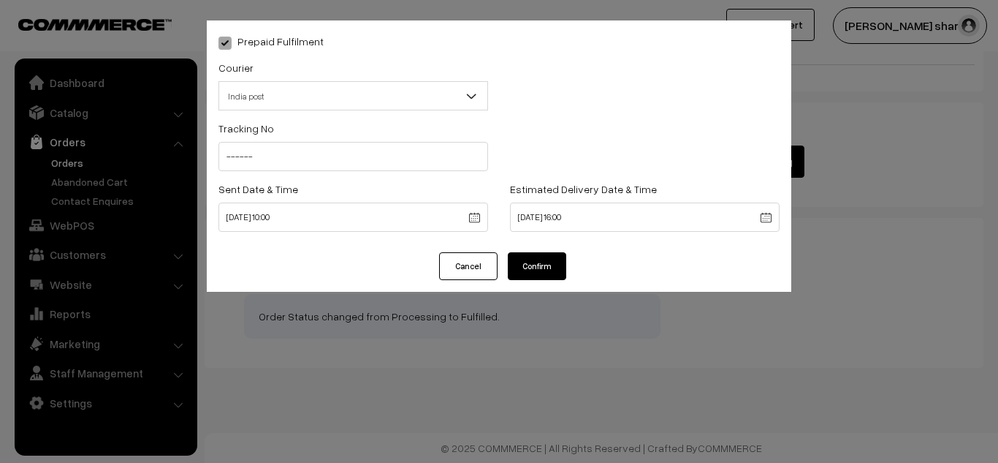
click at [529, 263] on button "Confirm" at bounding box center [537, 266] width 58 height 28
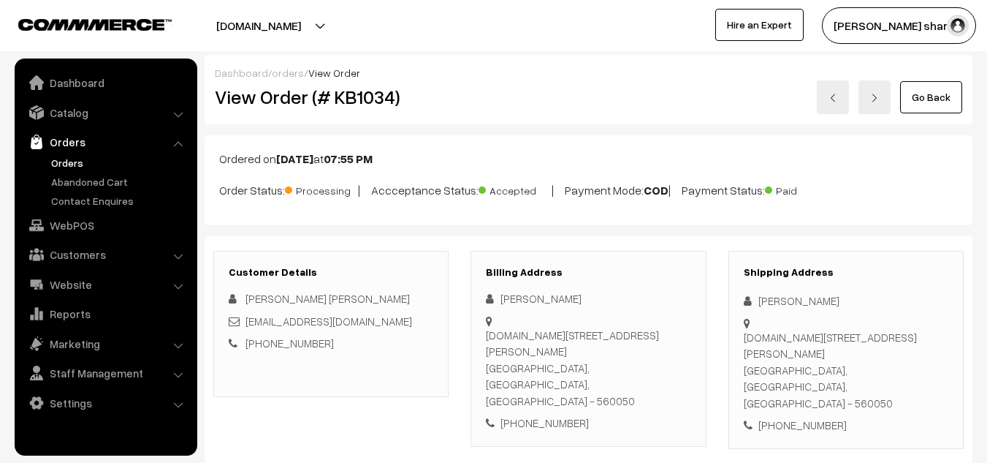
click at [937, 102] on link "Go Back" at bounding box center [931, 97] width 62 height 32
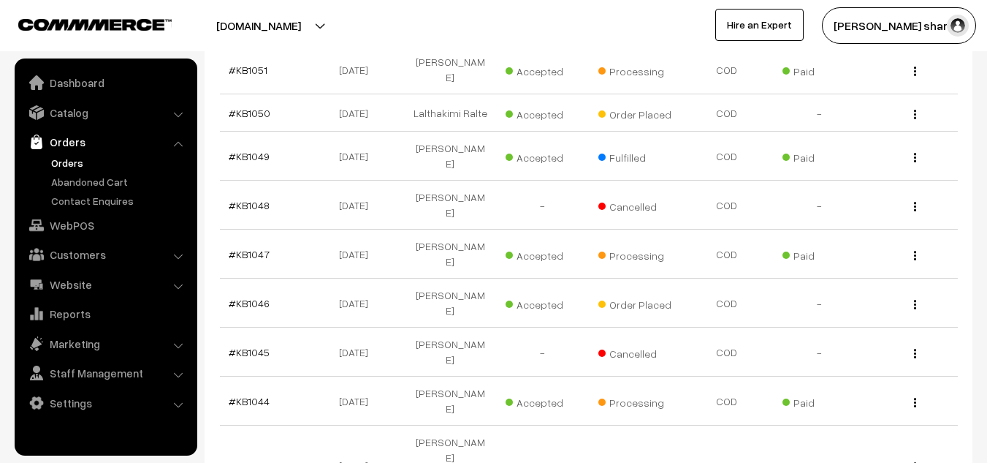
scroll to position [442, 0]
click at [251, 247] on link "#KB1047" at bounding box center [249, 253] width 41 height 12
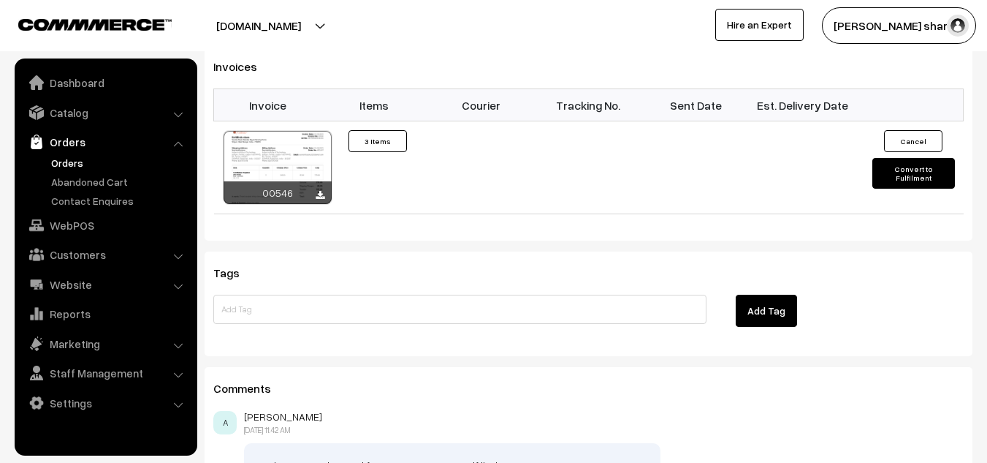
scroll to position [951, 0]
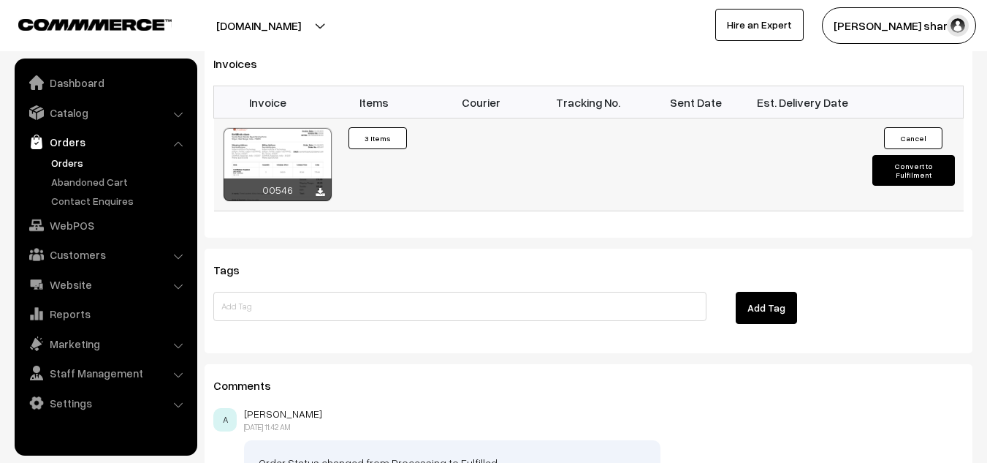
click at [887, 161] on button "Convert to Fulfilment" at bounding box center [913, 170] width 83 height 31
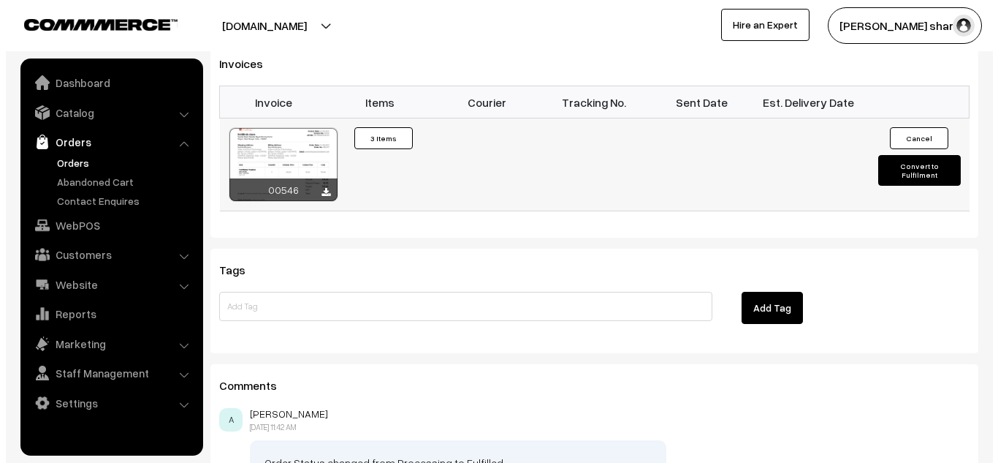
scroll to position [935, 0]
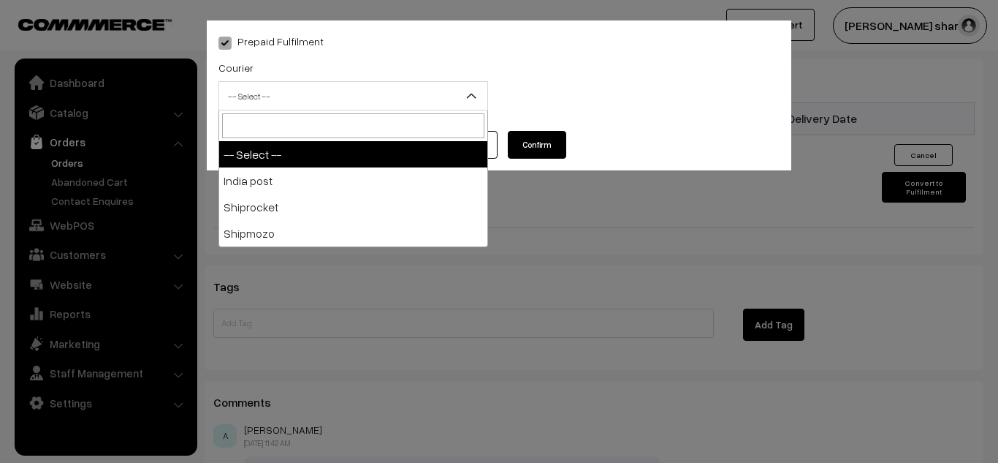
click at [470, 98] on b at bounding box center [471, 95] width 15 height 15
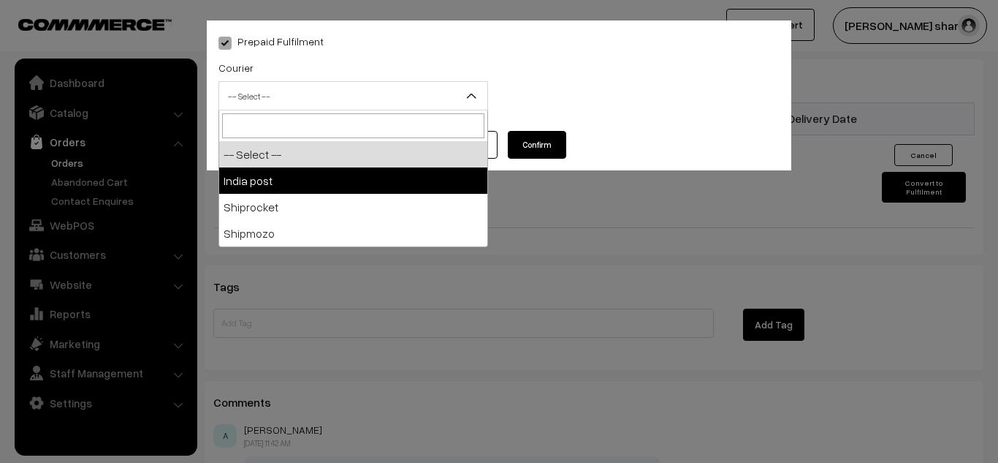
select select "1"
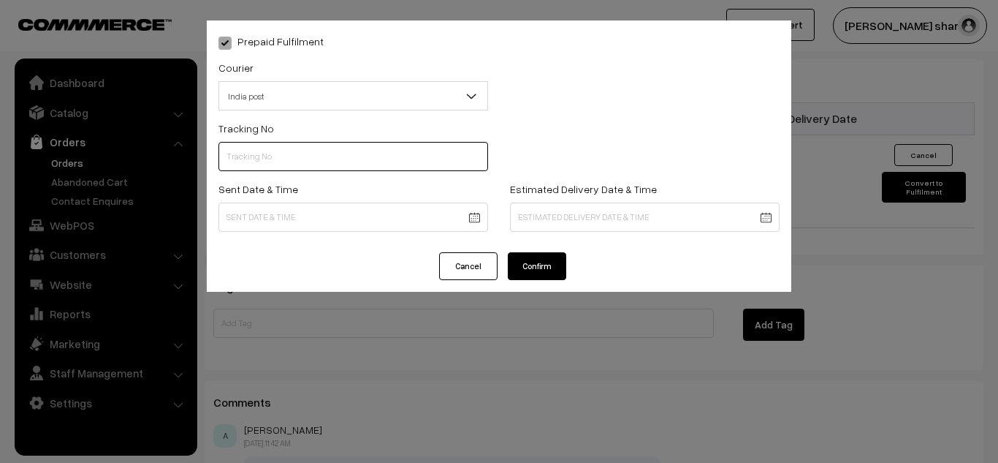
click at [384, 153] on input "text" at bounding box center [353, 156] width 270 height 29
type input "------"
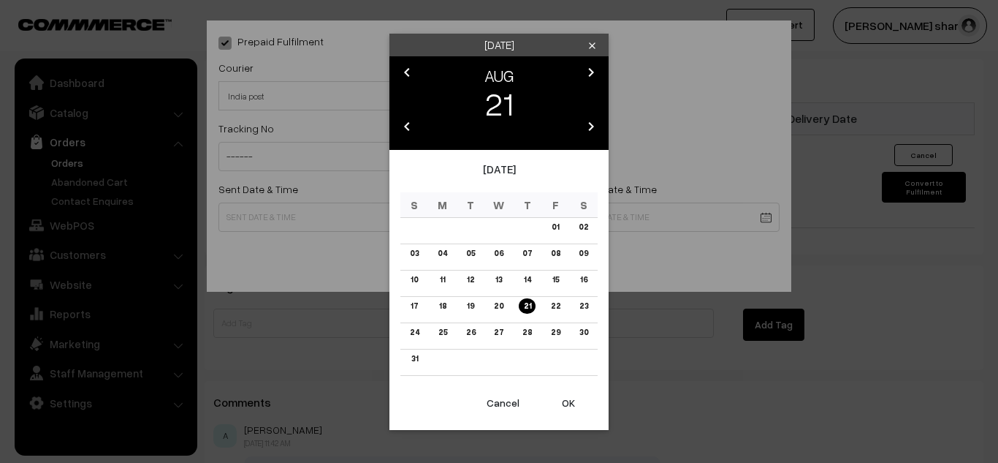
click at [561, 404] on button "OK" at bounding box center [568, 403] width 58 height 32
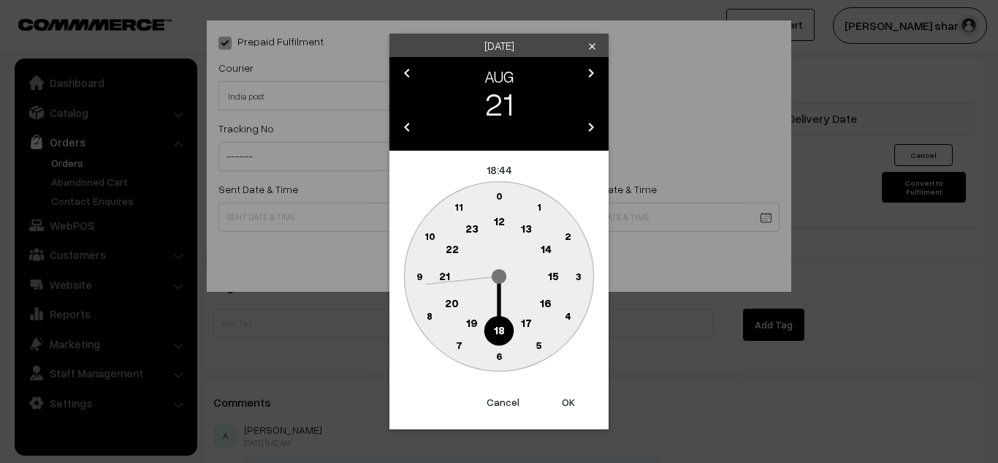
click at [430, 237] on text "10" at bounding box center [430, 235] width 11 height 12
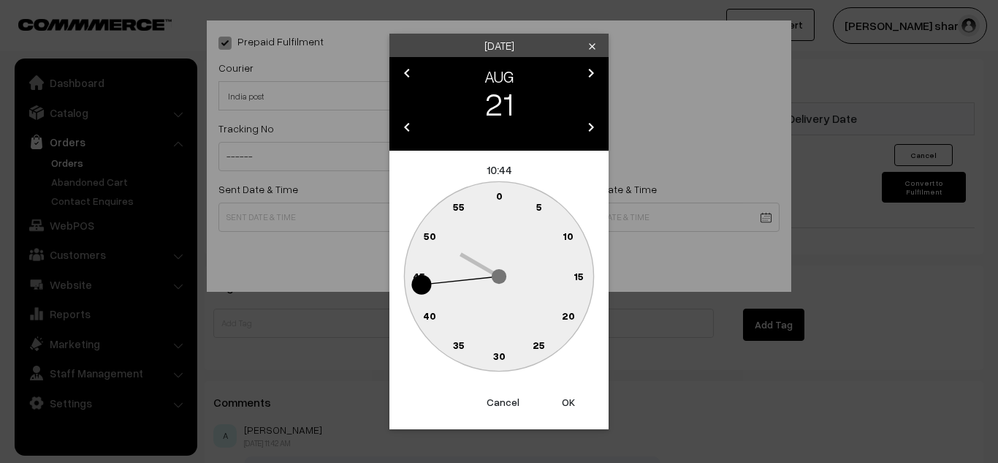
click at [497, 197] on text "0" at bounding box center [499, 195] width 7 height 12
type input "21-08-2025 10:00"
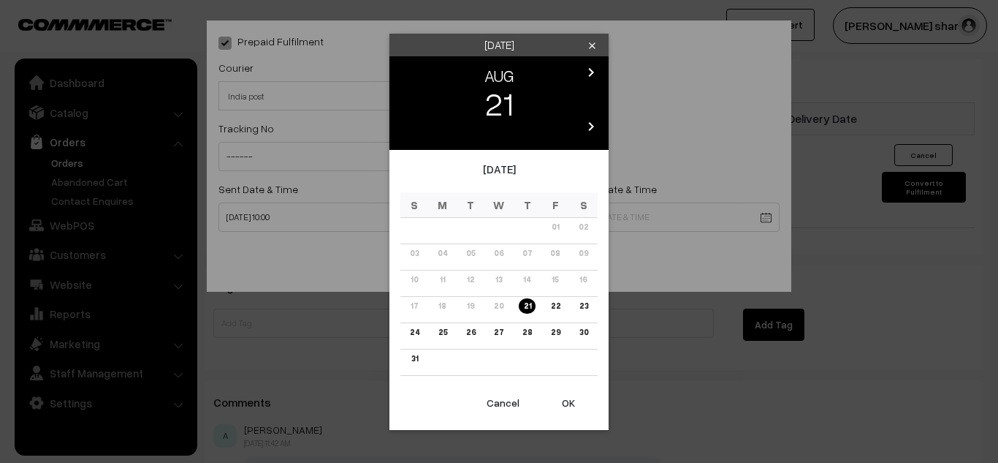
click at [529, 332] on link "28" at bounding box center [527, 331] width 18 height 15
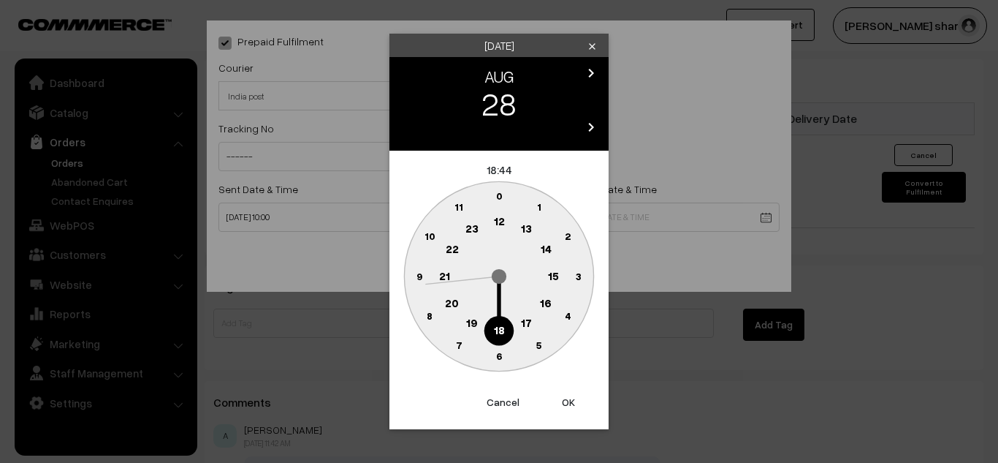
click at [547, 300] on text "16" at bounding box center [546, 302] width 12 height 13
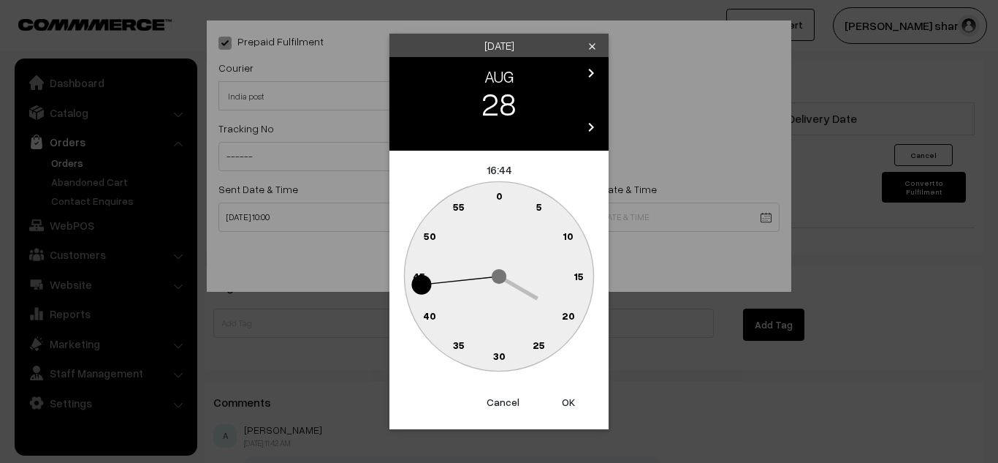
click at [500, 195] on text "0" at bounding box center [499, 195] width 7 height 12
type input "28-08-2025 16:00"
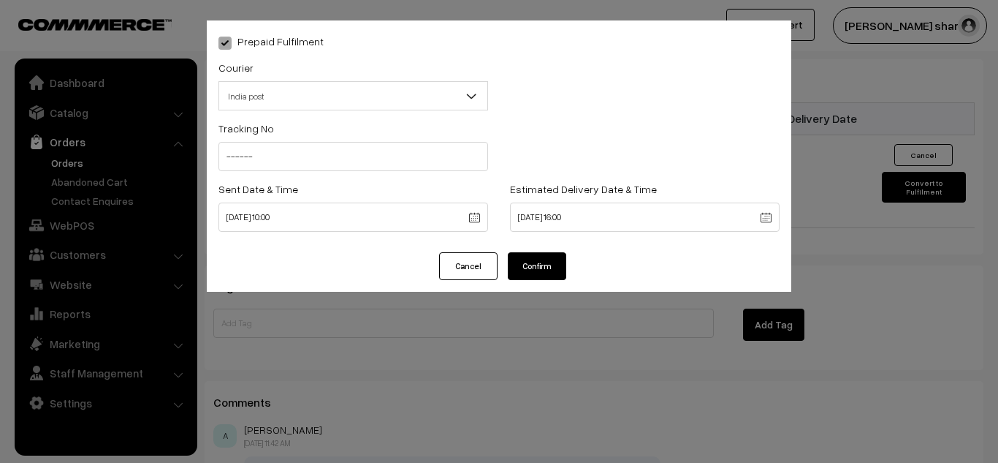
click at [529, 256] on button "Confirm" at bounding box center [537, 266] width 58 height 28
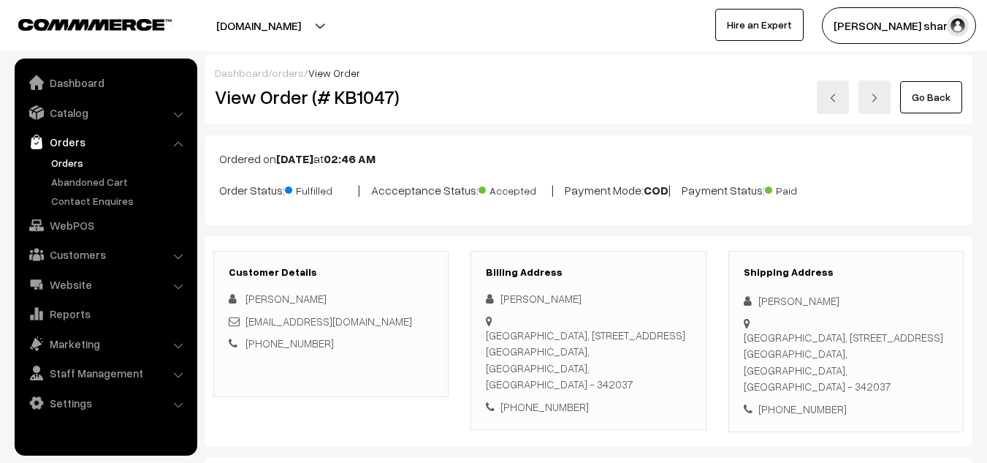
click at [921, 99] on link "Go Back" at bounding box center [931, 97] width 62 height 32
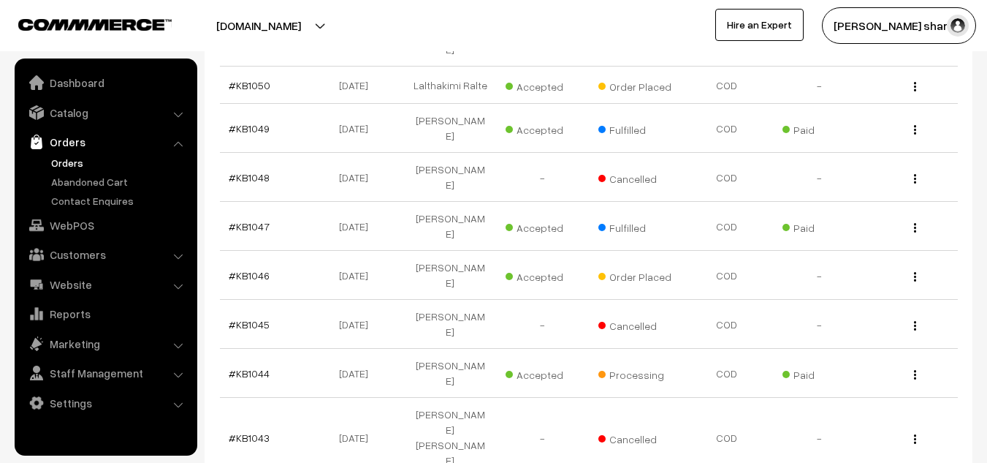
scroll to position [470, 0]
click at [248, 366] on link "#KB1044" at bounding box center [249, 372] width 41 height 12
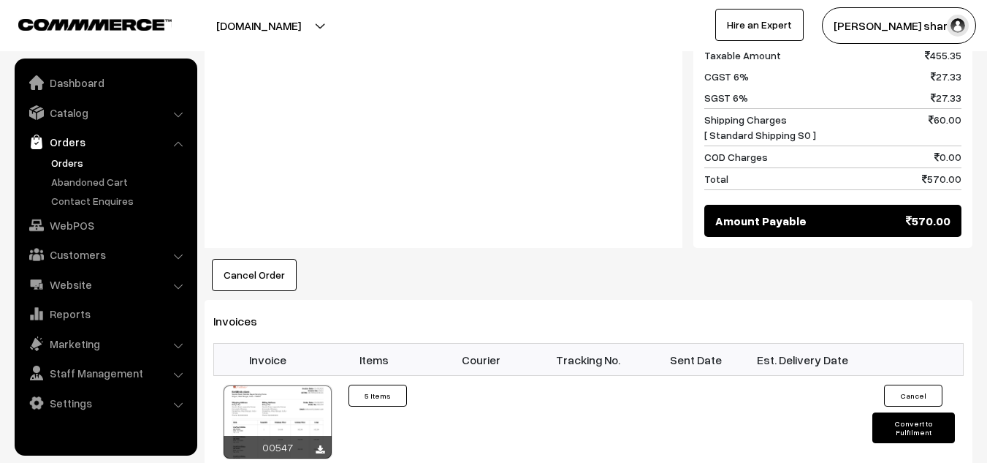
scroll to position [1087, 0]
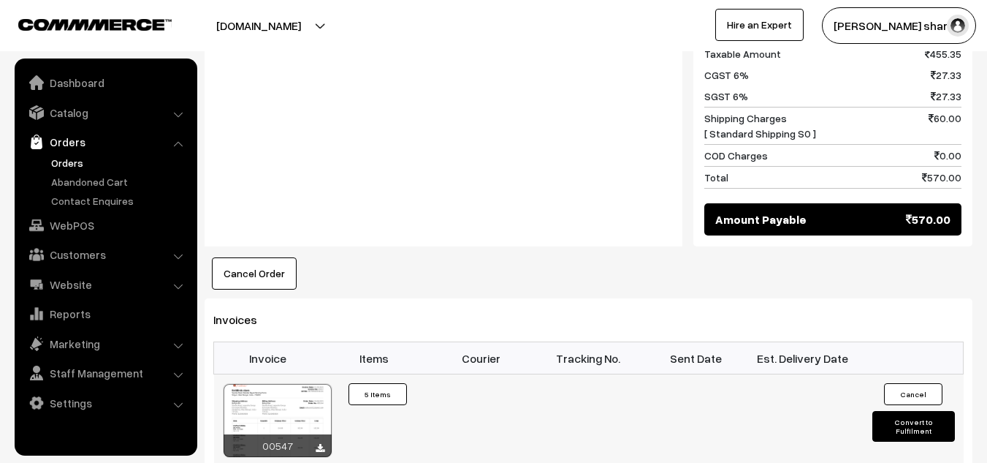
click at [899, 411] on button "Convert to Fulfilment" at bounding box center [913, 426] width 83 height 31
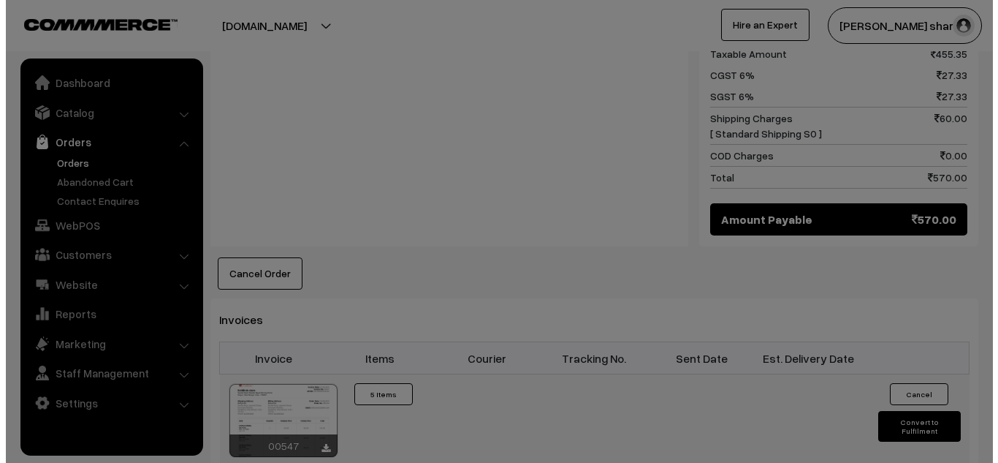
scroll to position [1093, 0]
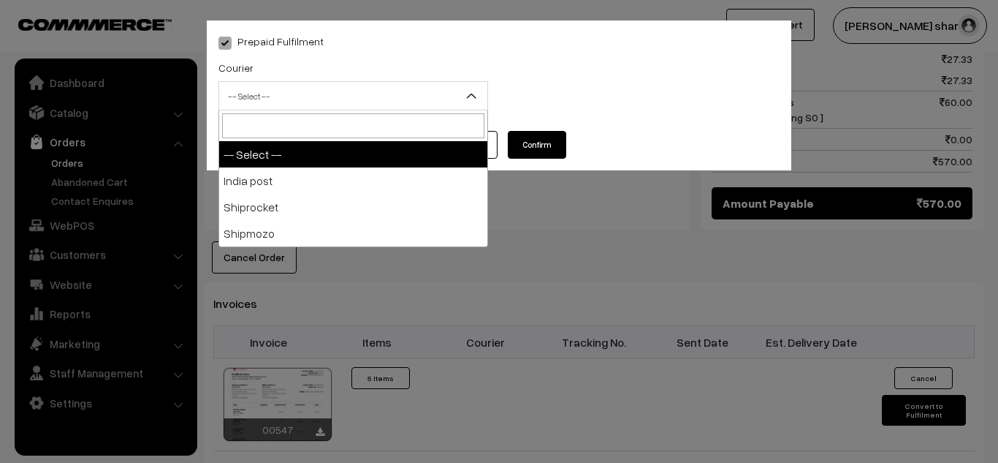
click at [469, 104] on span "-- Select --" at bounding box center [353, 96] width 268 height 26
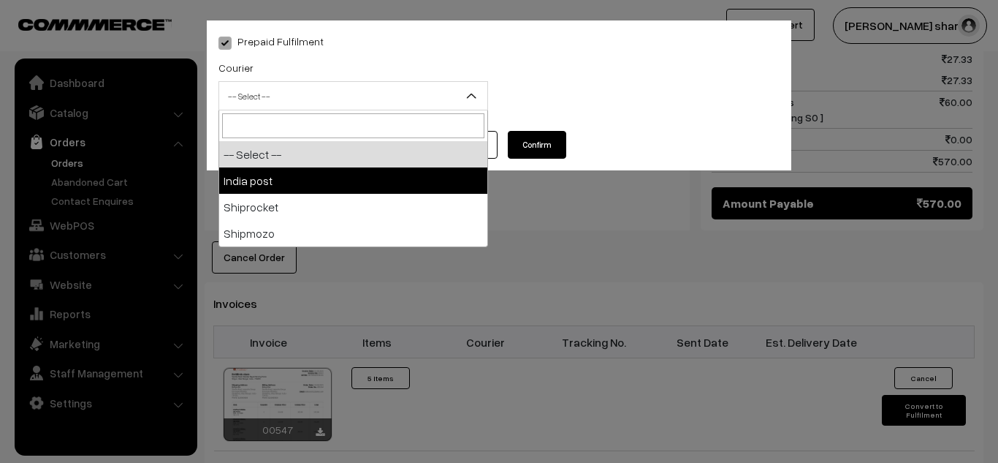
select select "1"
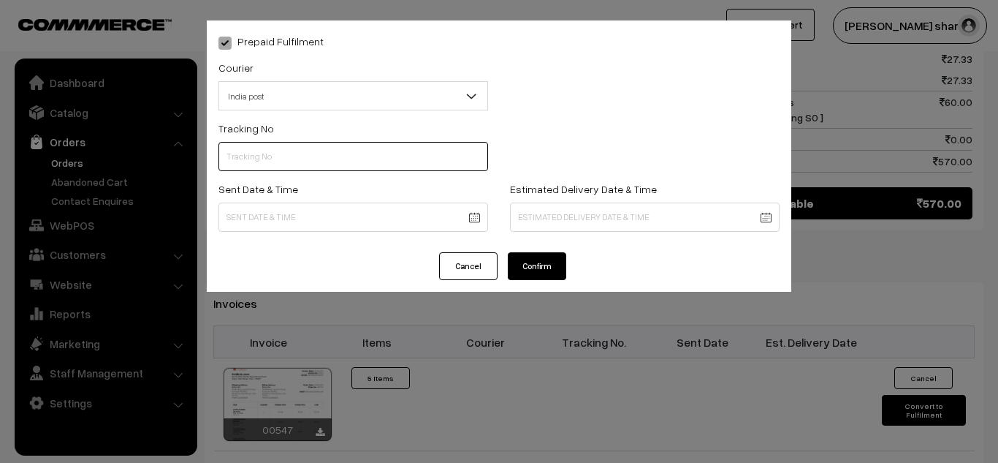
click at [402, 158] on input "text" at bounding box center [353, 156] width 270 height 29
type input "------"
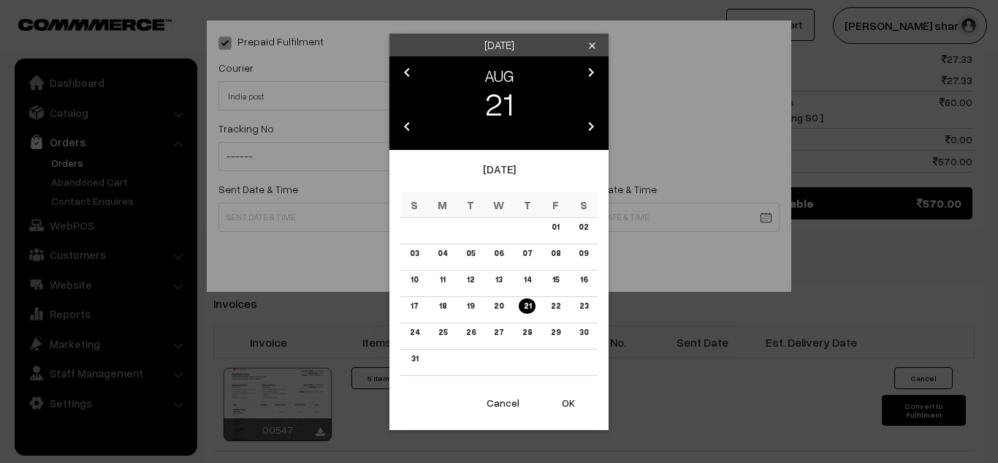
click at [566, 398] on button "OK" at bounding box center [568, 403] width 58 height 32
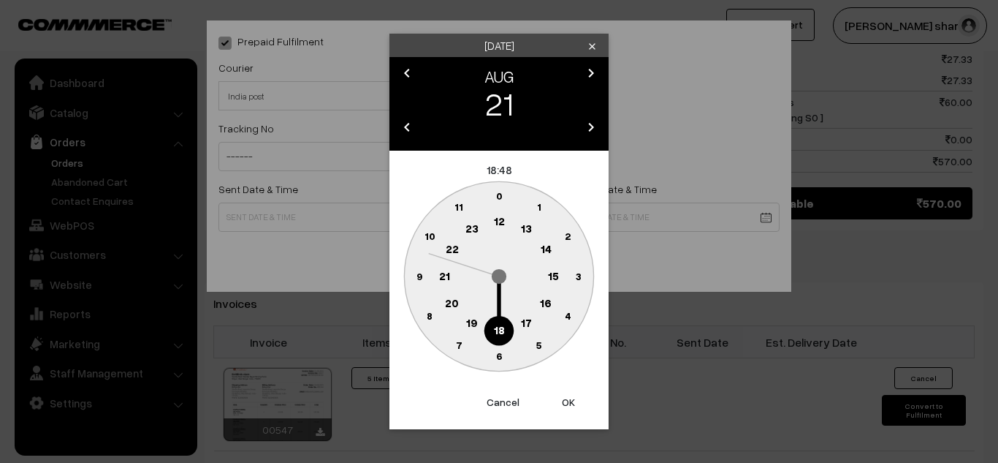
click at [432, 235] on text "10" at bounding box center [430, 235] width 11 height 12
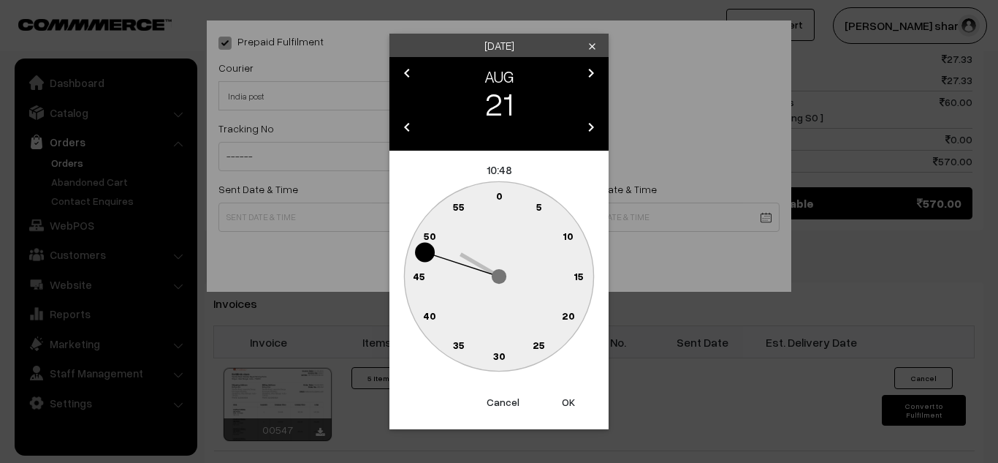
click at [498, 191] on text "0" at bounding box center [499, 195] width 7 height 12
type input "21-08-2025 10:00"
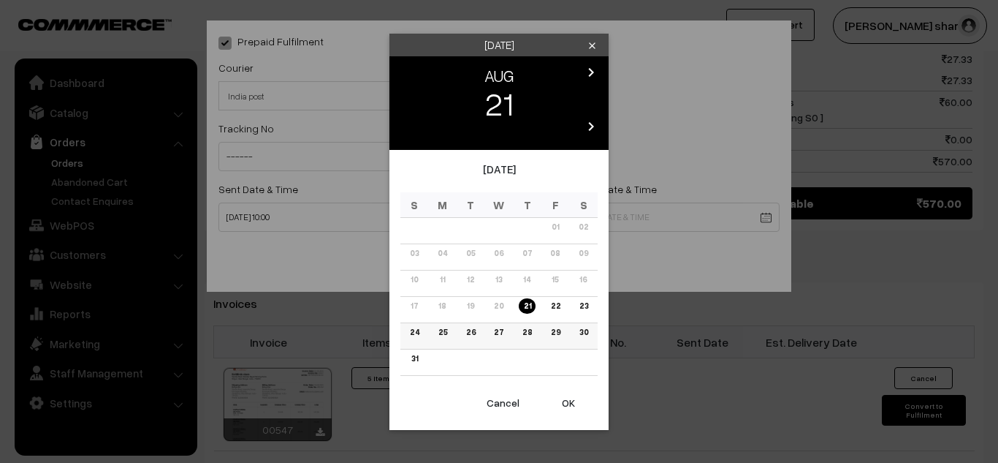
click at [416, 333] on link "24" at bounding box center [415, 331] width 18 height 15
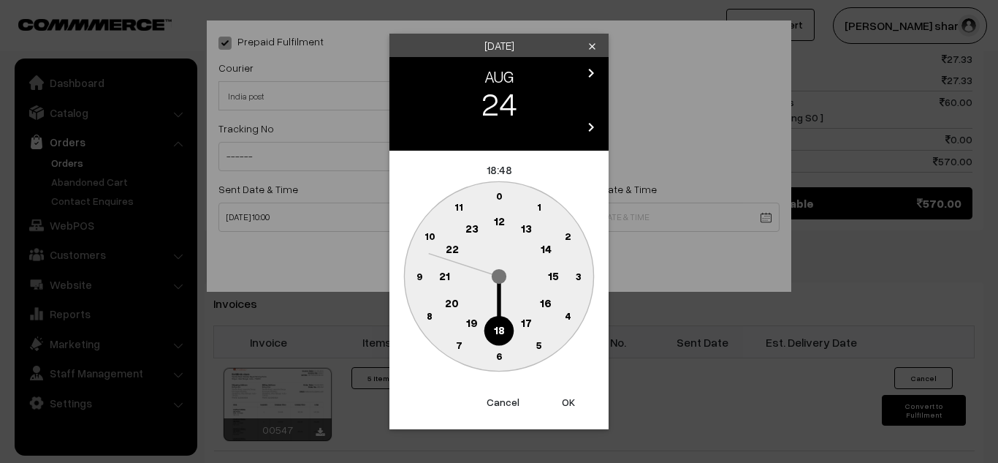
click at [544, 303] on text "16" at bounding box center [546, 302] width 12 height 13
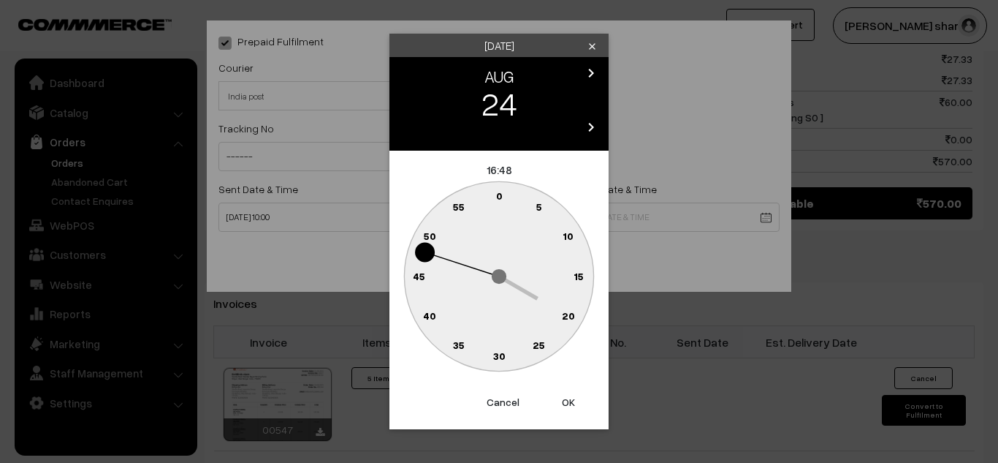
click at [498, 197] on text "0" at bounding box center [499, 195] width 7 height 12
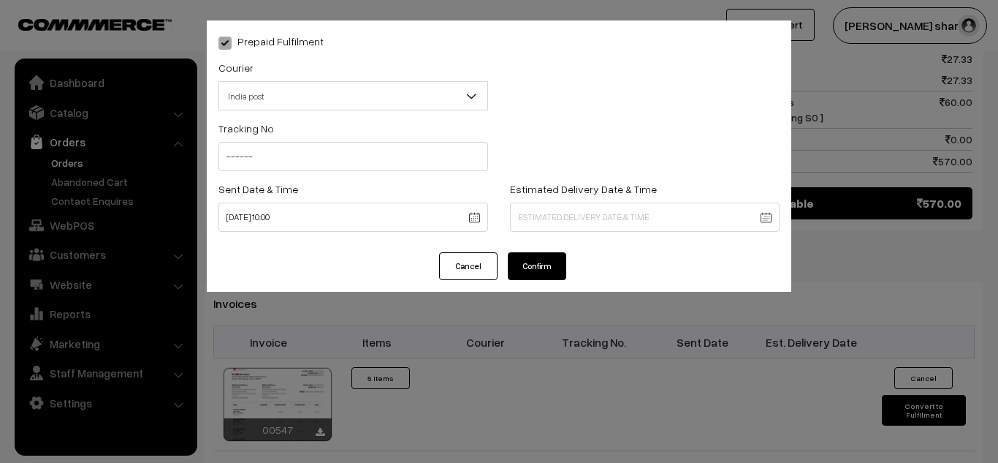
type input "24-08-2025 16:00"
click at [523, 255] on button "Confirm" at bounding box center [537, 266] width 58 height 28
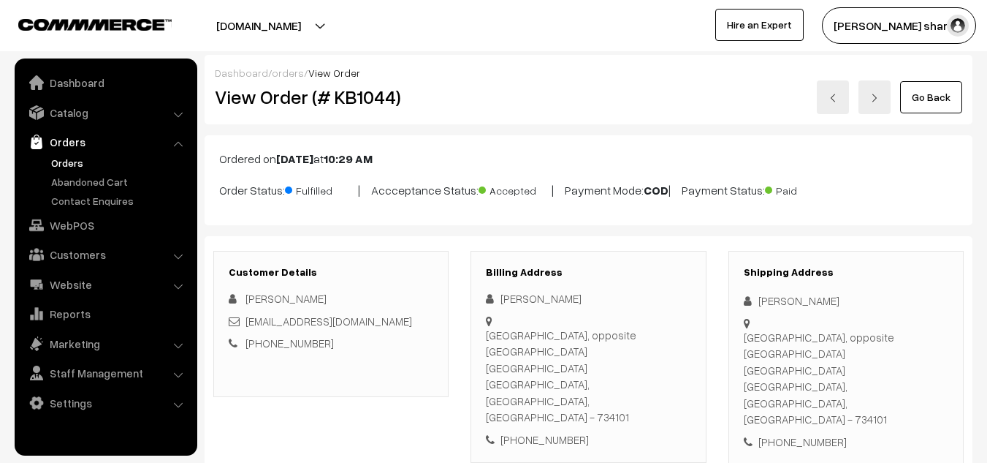
click at [932, 102] on link "Go Back" at bounding box center [931, 97] width 62 height 32
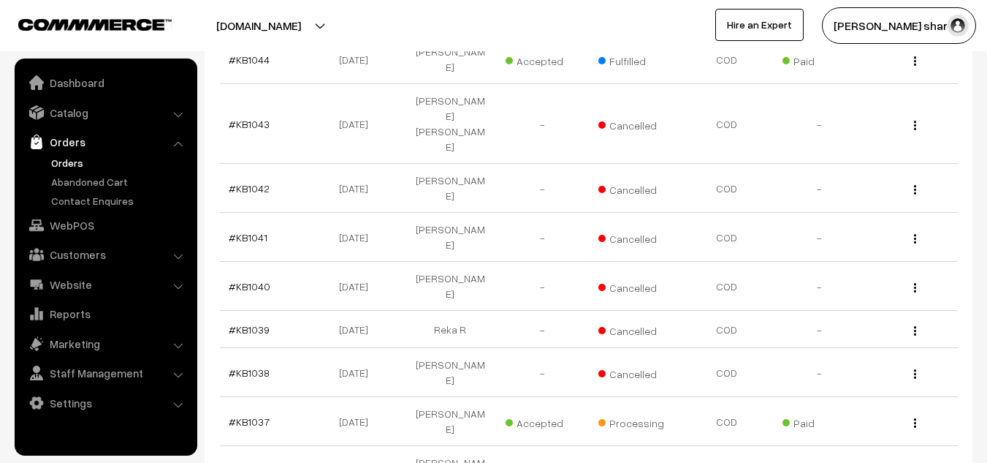
scroll to position [792, 0]
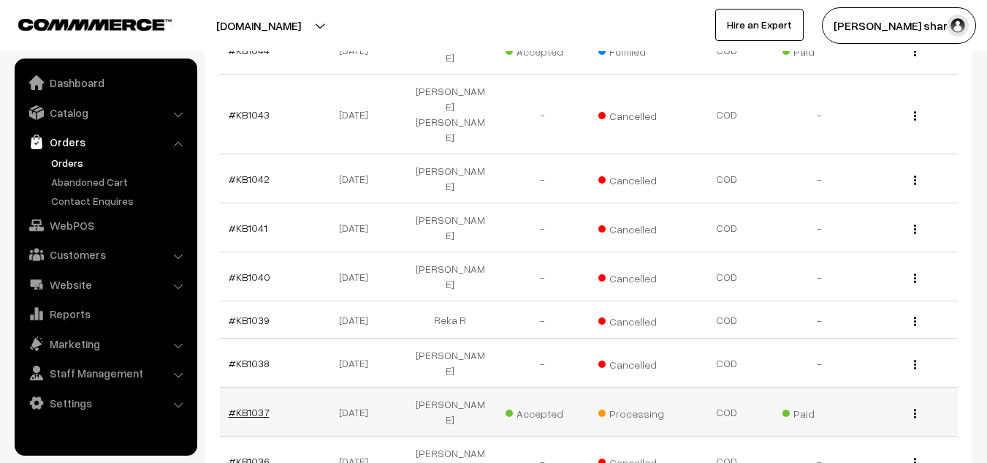
click at [257, 406] on link "#KB1037" at bounding box center [249, 412] width 41 height 12
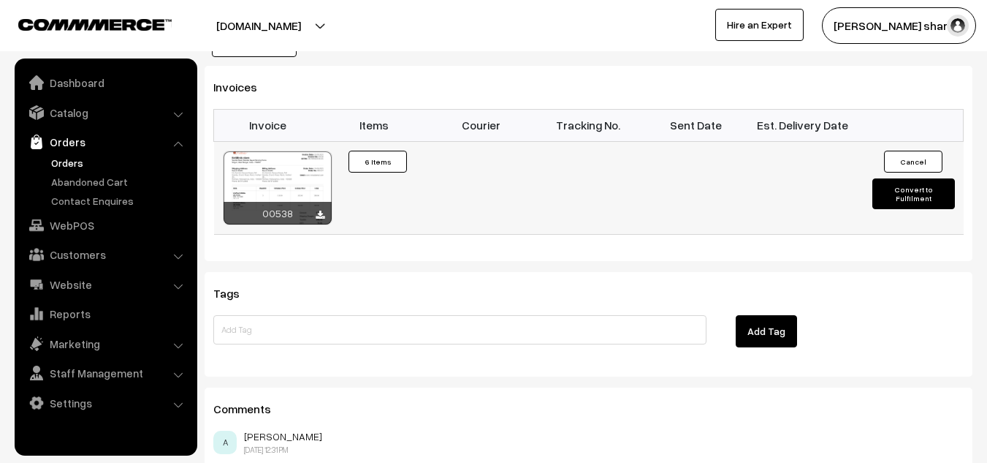
scroll to position [1013, 0]
click at [887, 178] on button "Convert to Fulfilment" at bounding box center [913, 193] width 83 height 31
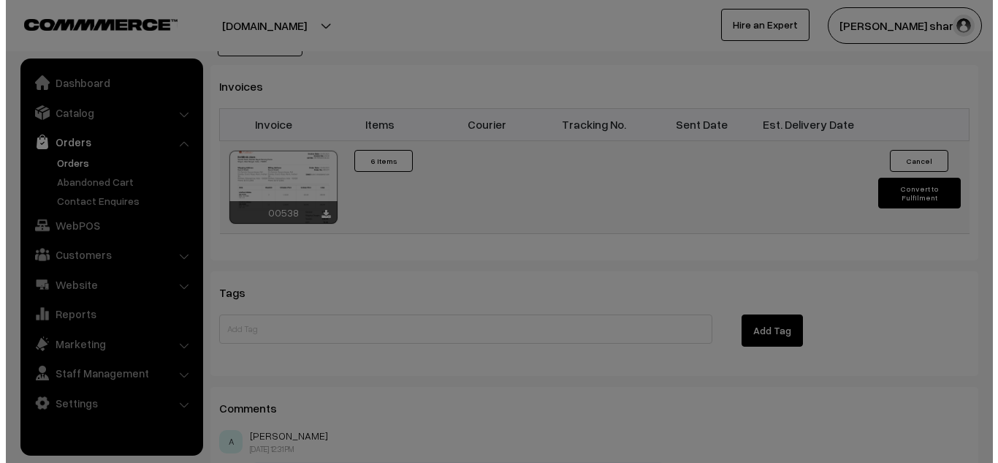
scroll to position [1016, 0]
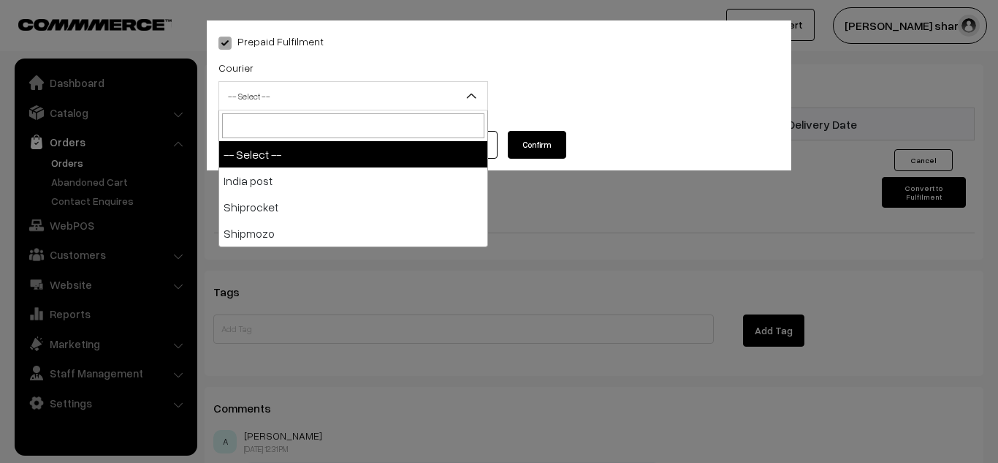
click at [474, 96] on b at bounding box center [471, 95] width 15 height 15
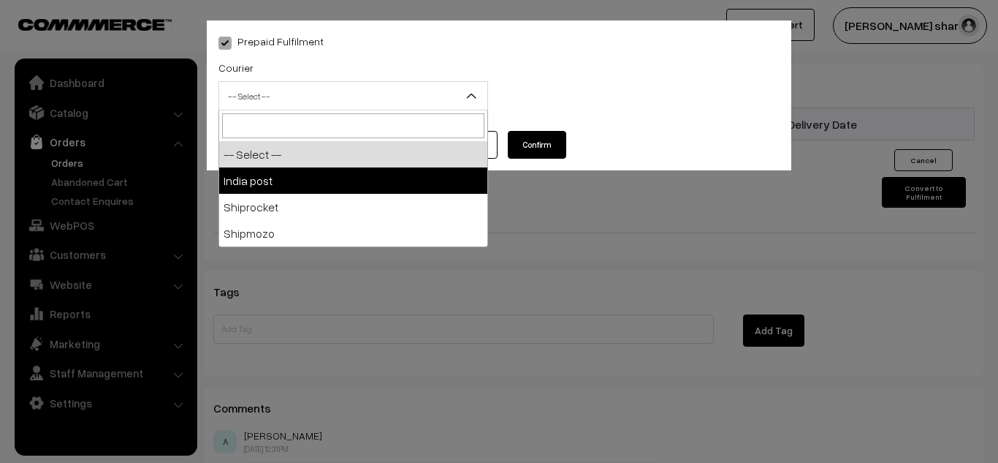
select select "1"
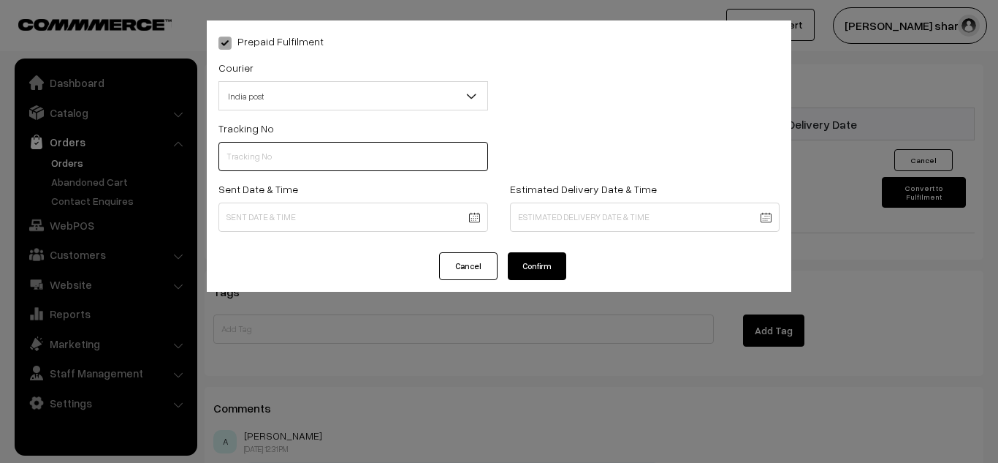
click at [400, 162] on input "text" at bounding box center [353, 156] width 270 height 29
type input "------"
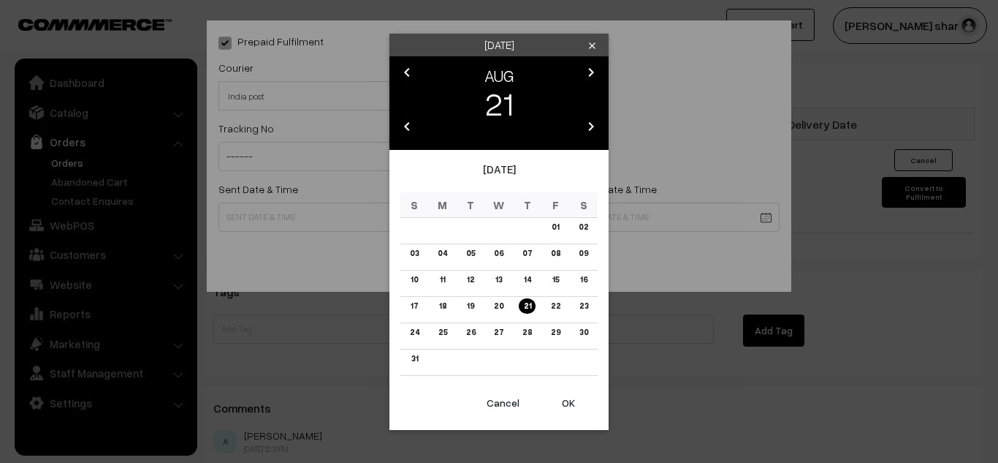
click at [568, 402] on button "OK" at bounding box center [568, 403] width 58 height 32
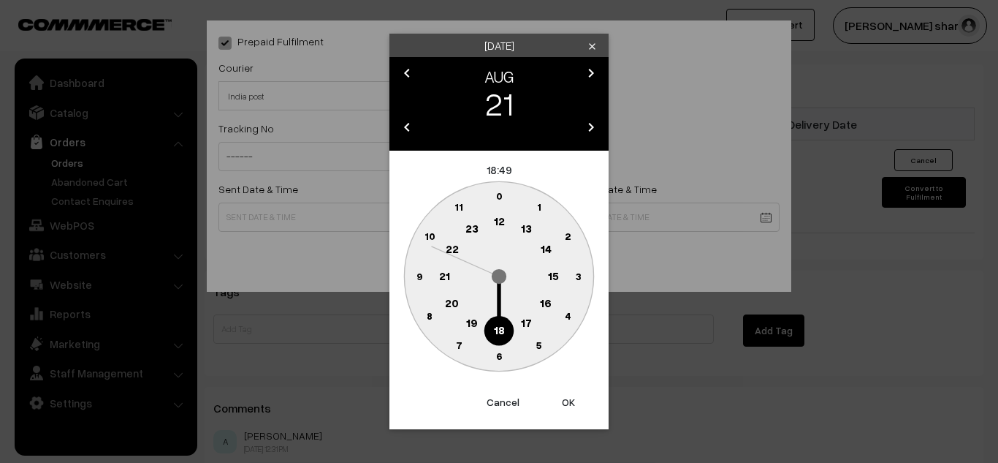
click at [432, 237] on text "10" at bounding box center [430, 235] width 11 height 12
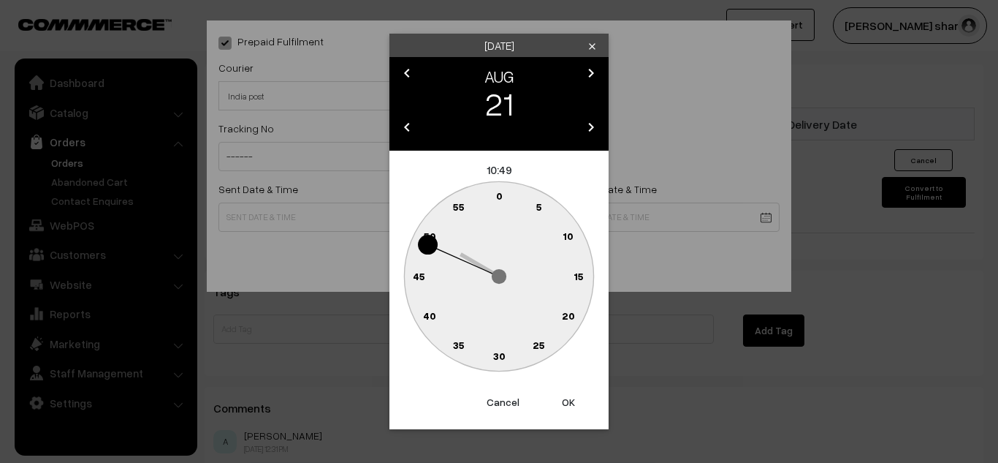
click at [499, 197] on text "0" at bounding box center [499, 195] width 7 height 12
type input "21-08-2025 10:00"
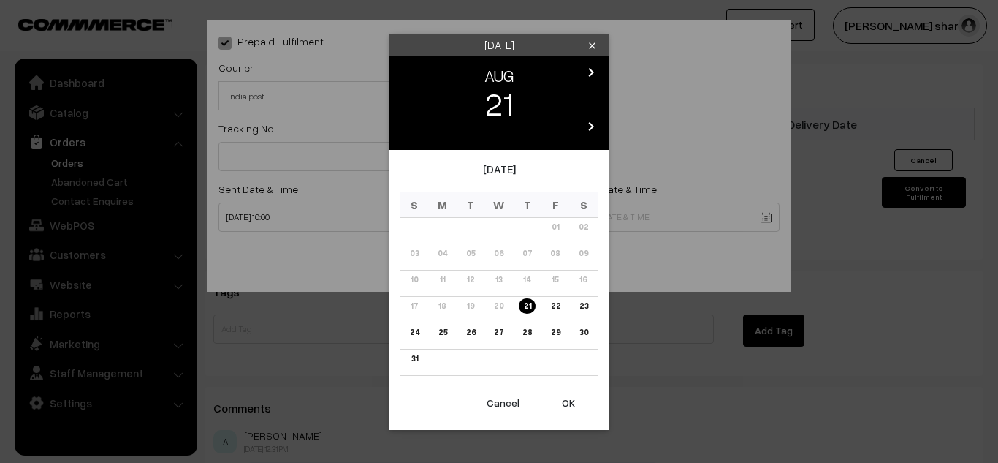
click at [528, 336] on link "28" at bounding box center [527, 331] width 18 height 15
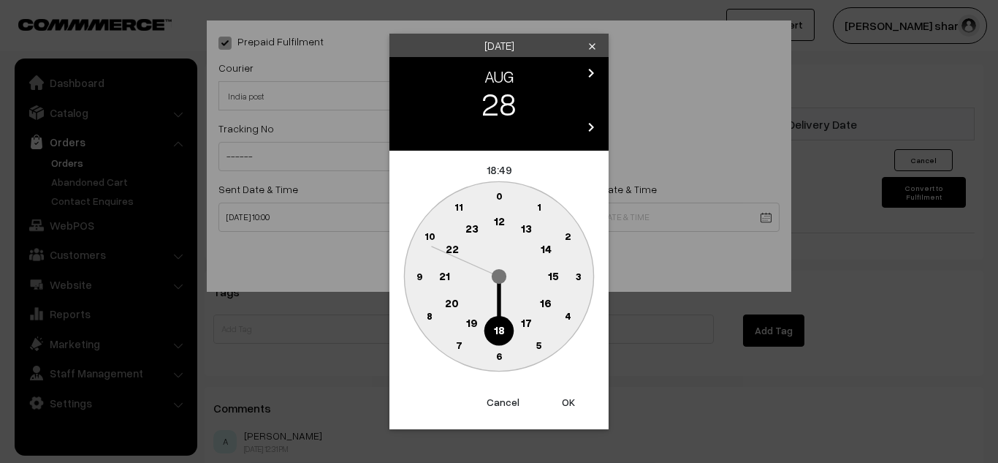
click at [544, 300] on text "16" at bounding box center [546, 302] width 12 height 13
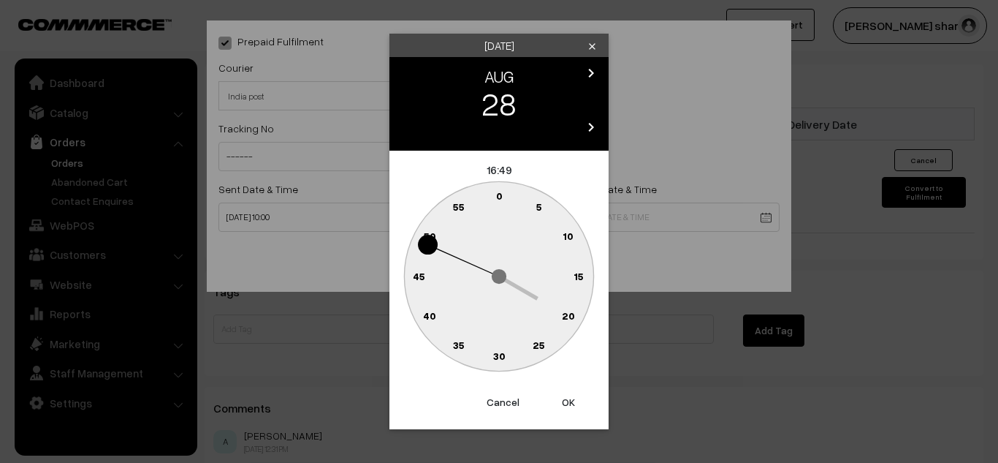
click at [499, 196] on text "0" at bounding box center [499, 195] width 7 height 12
type input "28-08-2025 16:00"
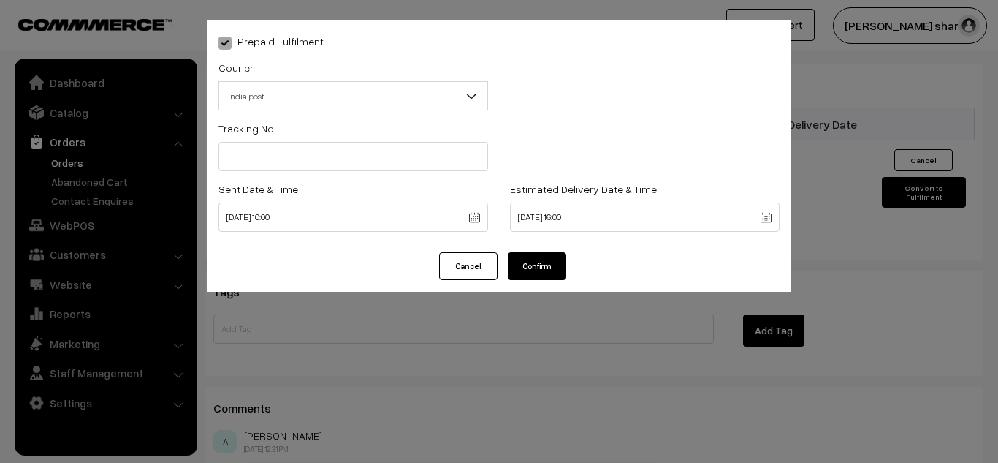
click at [544, 260] on button "Confirm" at bounding box center [537, 266] width 58 height 28
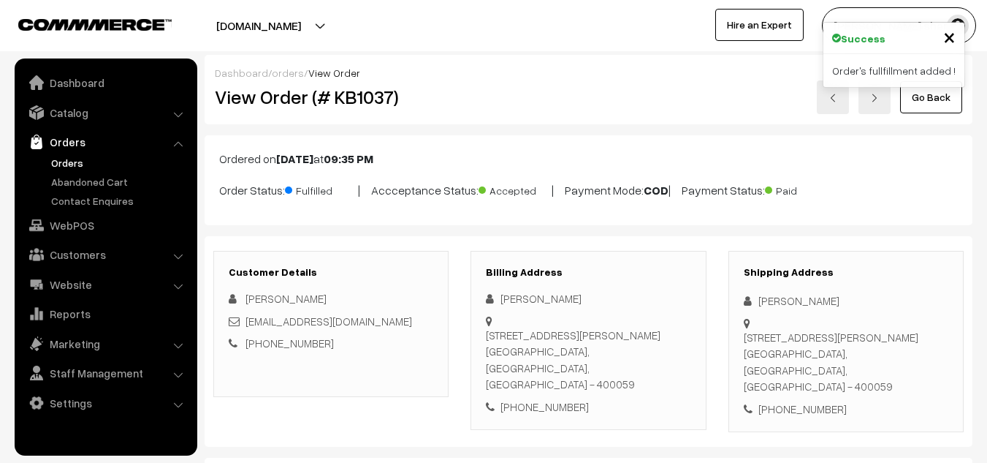
click at [954, 99] on link "Go Back" at bounding box center [931, 97] width 62 height 32
